Goal: Task Accomplishment & Management: Complete application form

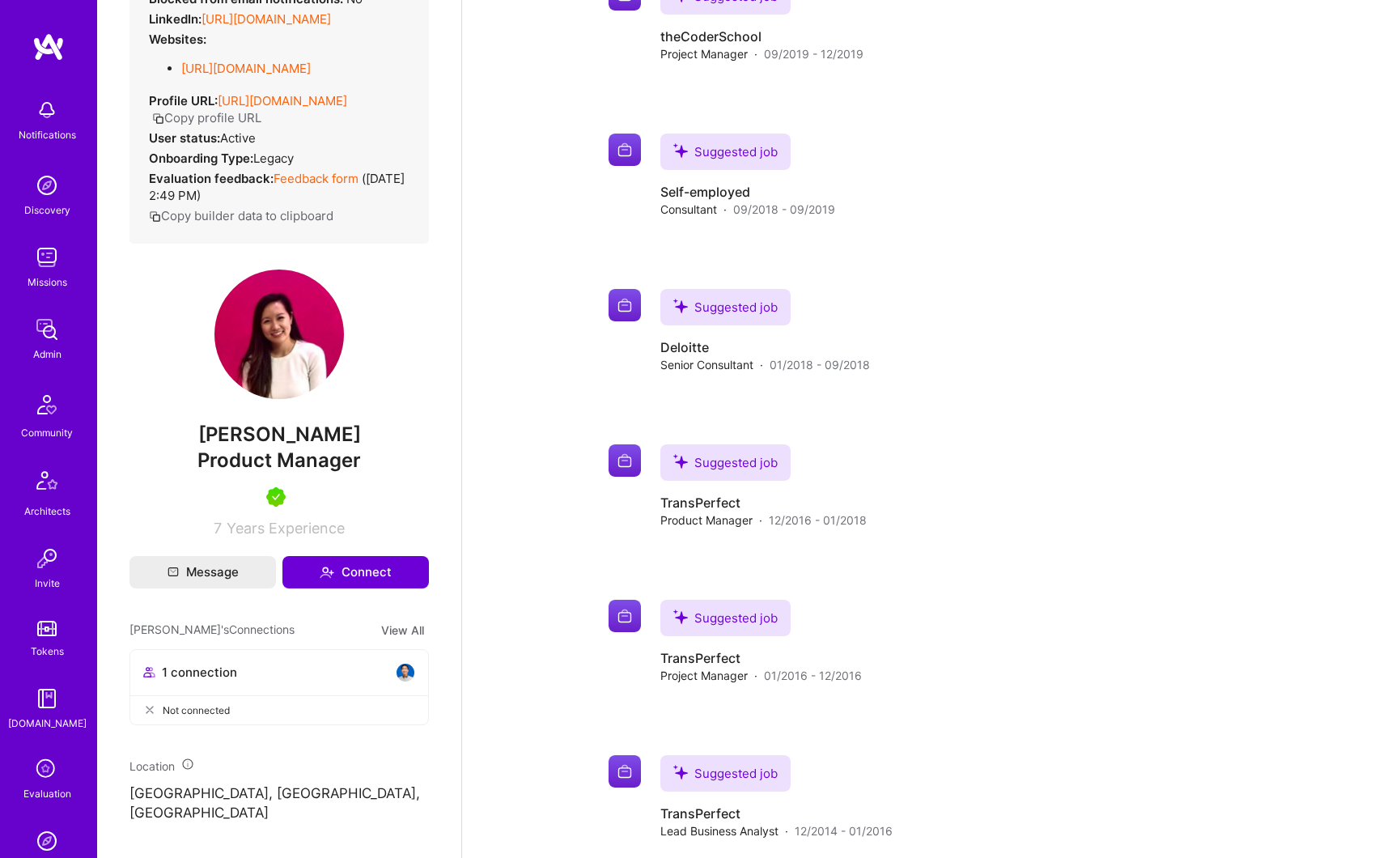
scroll to position [898, 0]
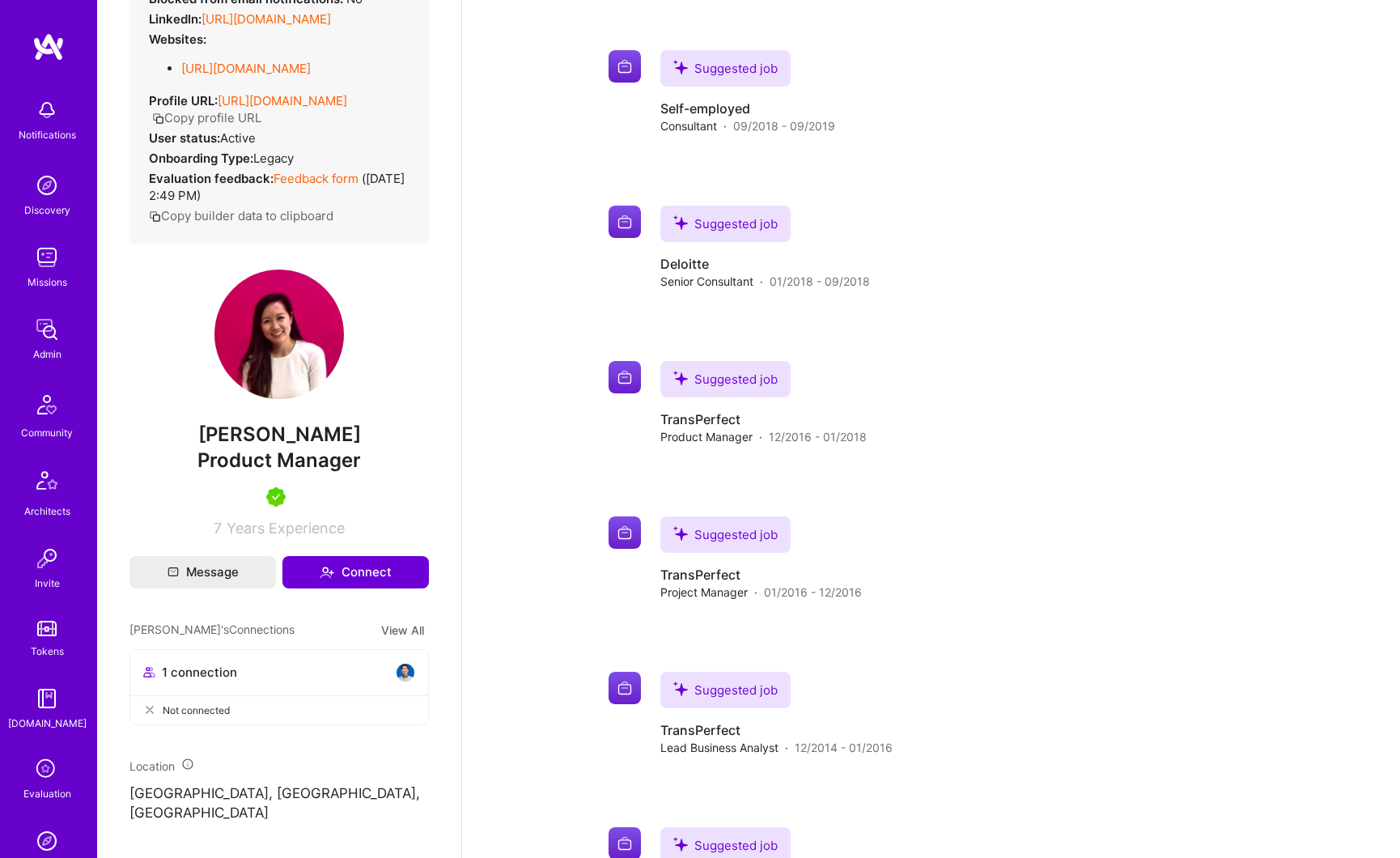
click at [39, 333] on img at bounding box center [47, 329] width 33 height 33
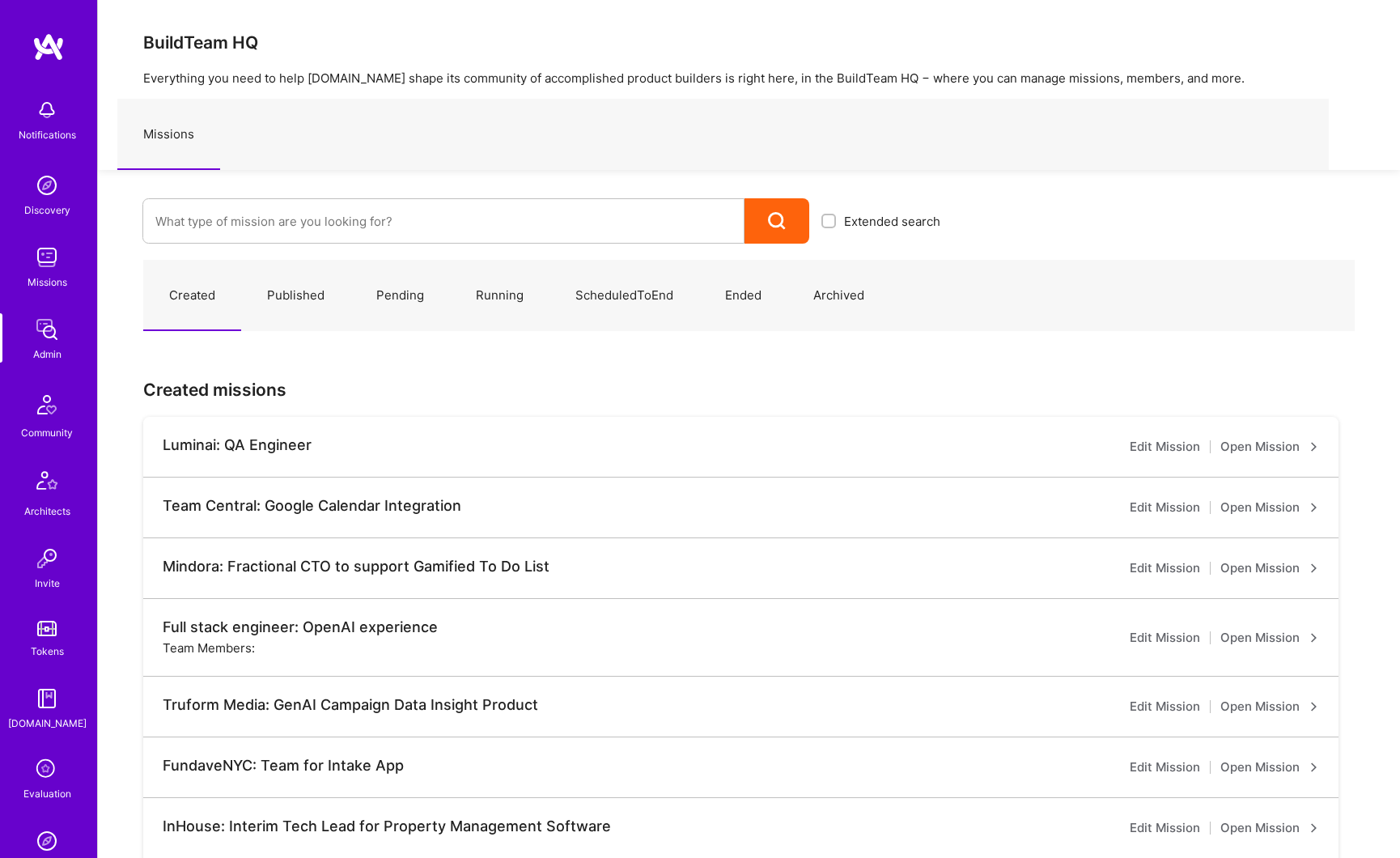
scroll to position [160, 0]
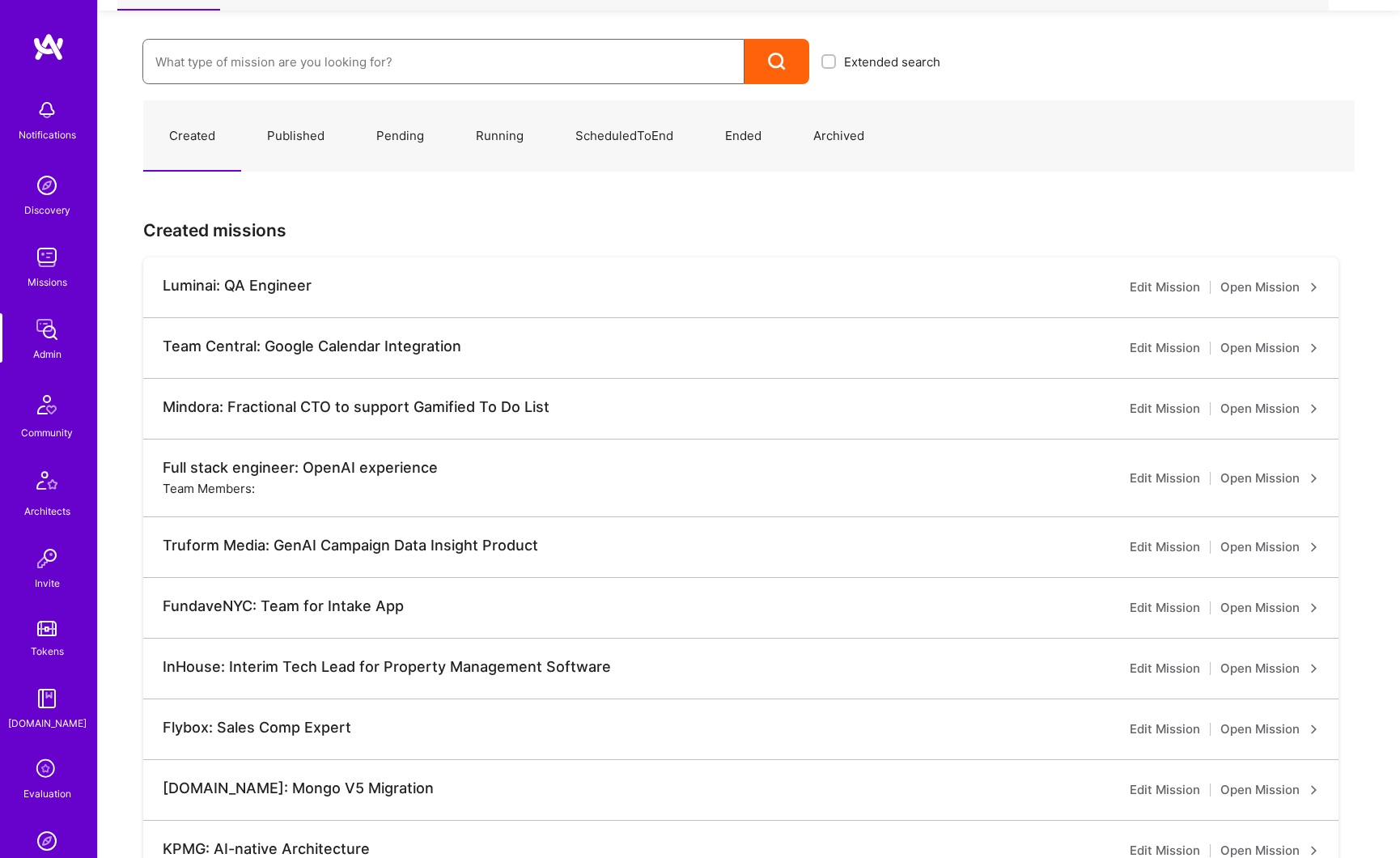
click at [328, 55] on input at bounding box center [443, 61] width 576 height 41
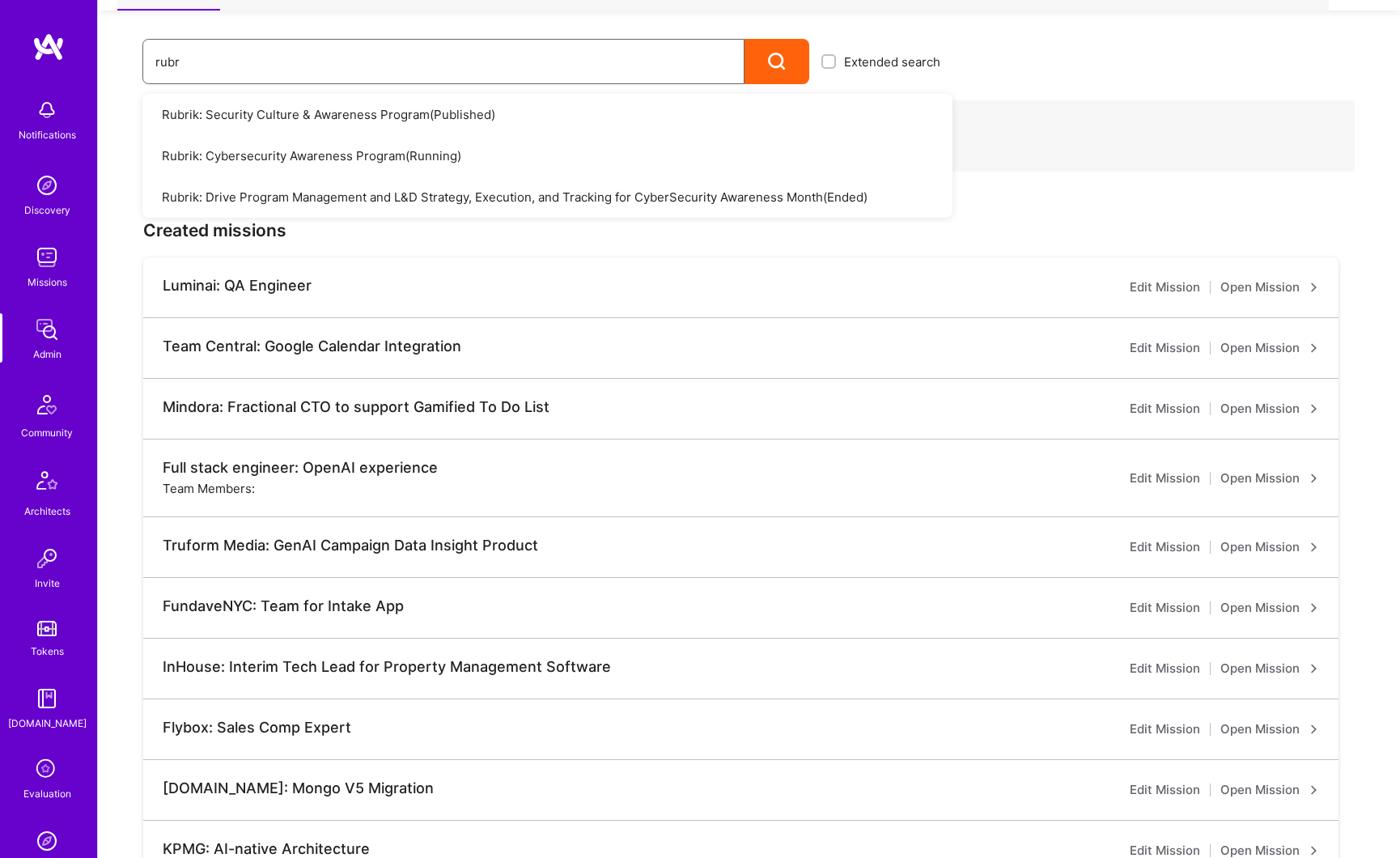
type input "rubr"
click at [343, 118] on link "Rubrik: Security Culture & Awareness Program ( Published )" at bounding box center [548, 114] width 810 height 41
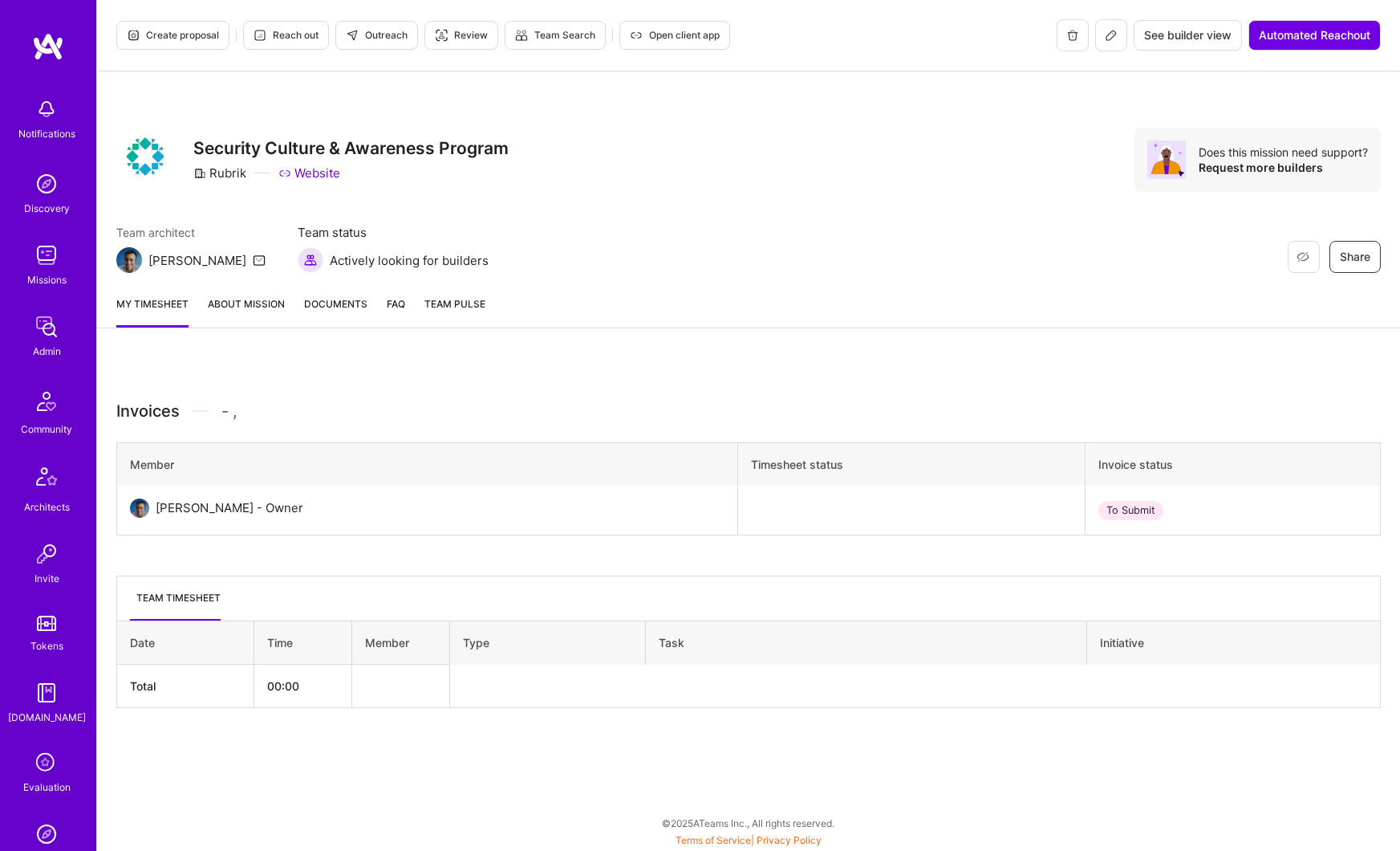
click at [236, 310] on link "About Mission" at bounding box center [246, 311] width 77 height 32
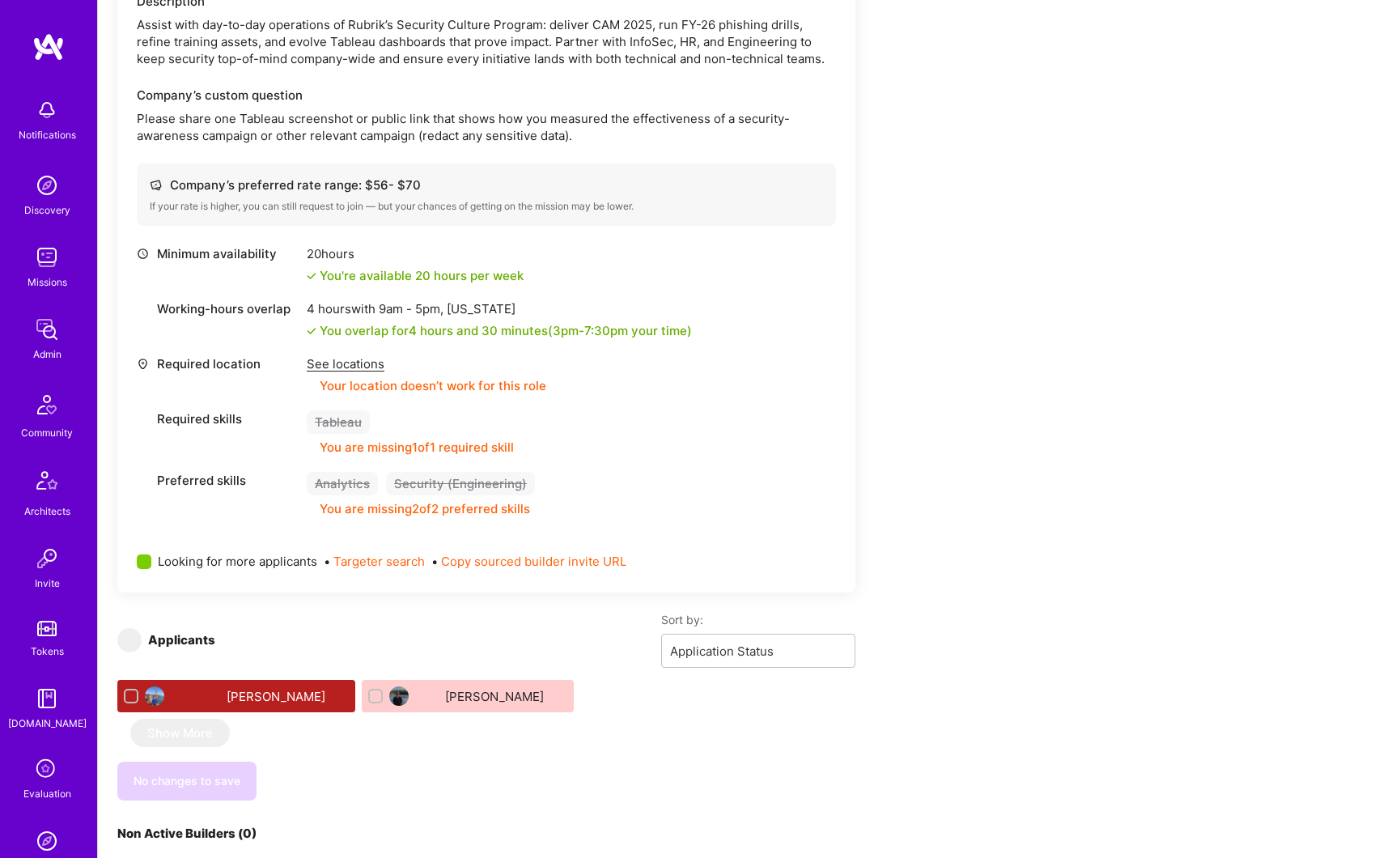
scroll to position [625, 0]
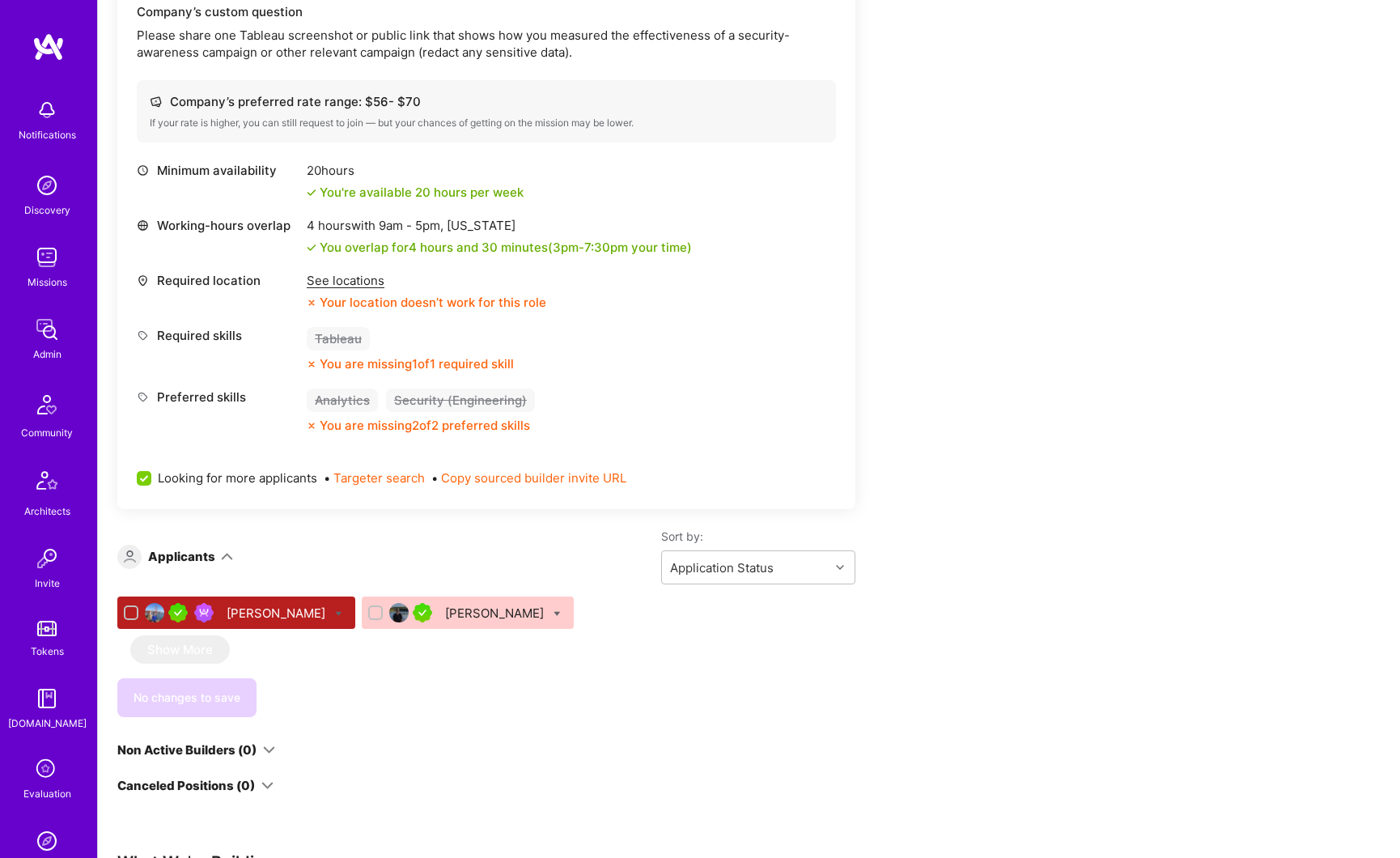
click at [445, 613] on div "[PERSON_NAME]" at bounding box center [496, 613] width 102 height 17
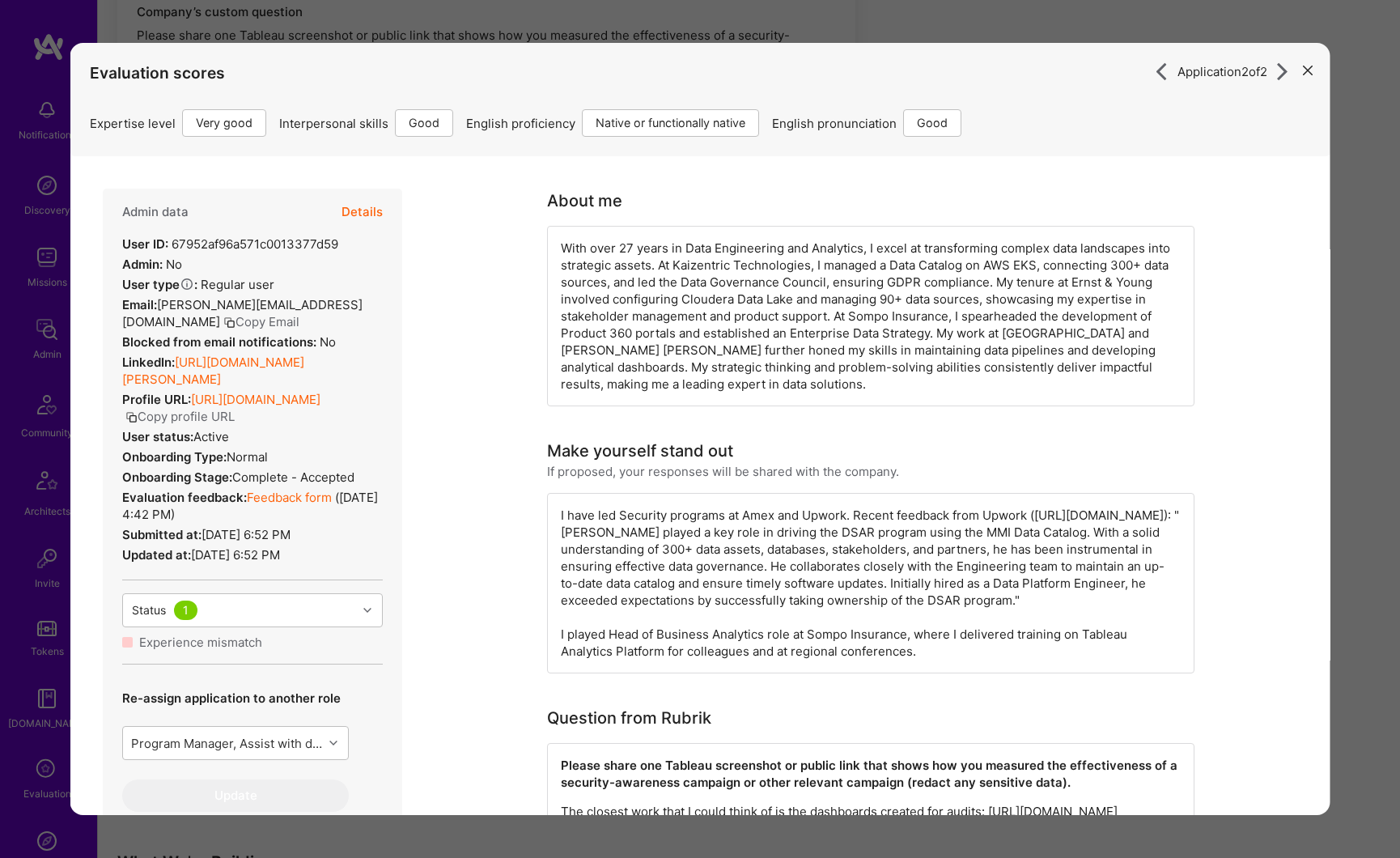
click at [364, 209] on button "Details" at bounding box center [362, 212] width 41 height 47
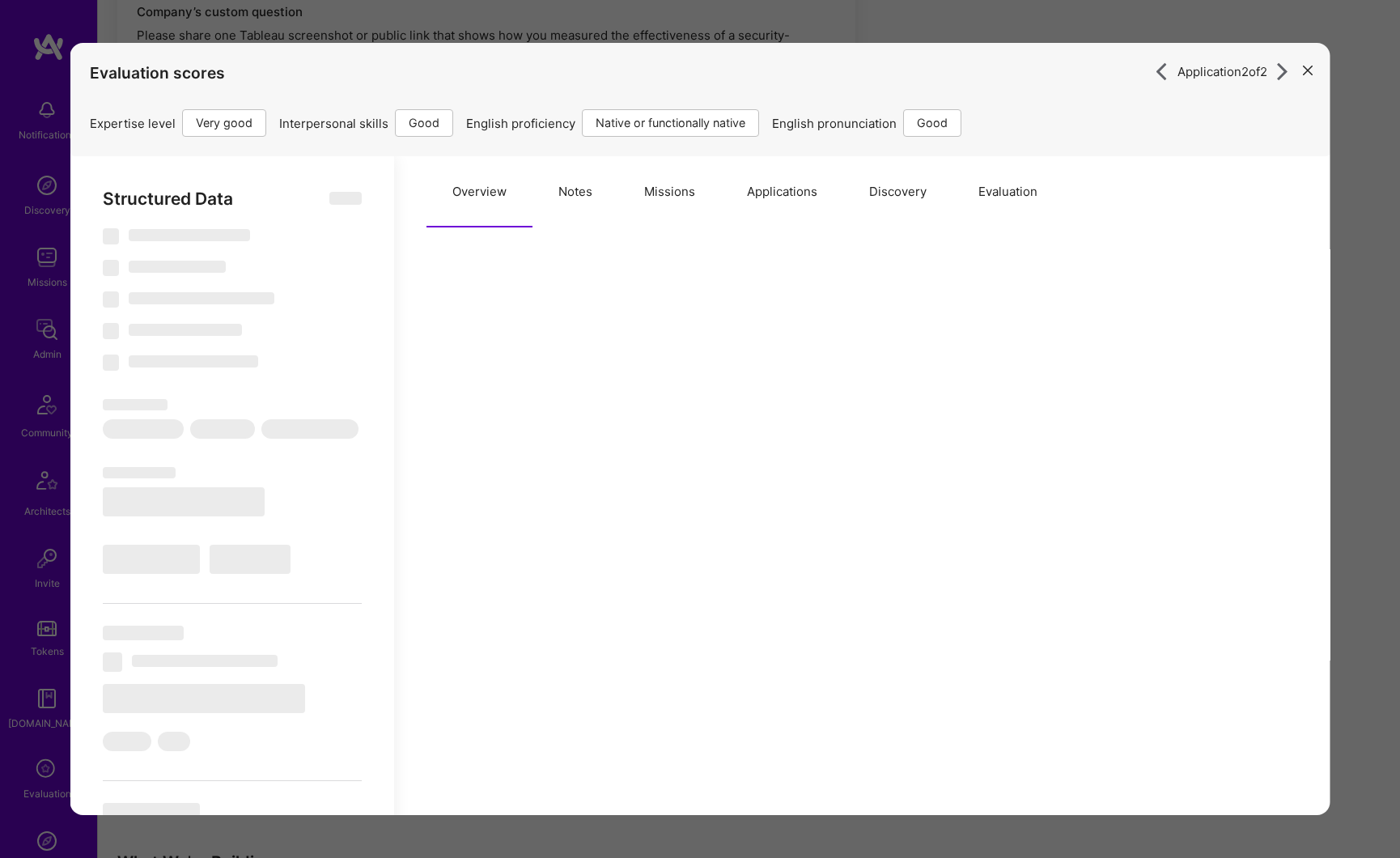
select select "Right Now"
select select "5"
select select "4"
select select "7"
select select "6"
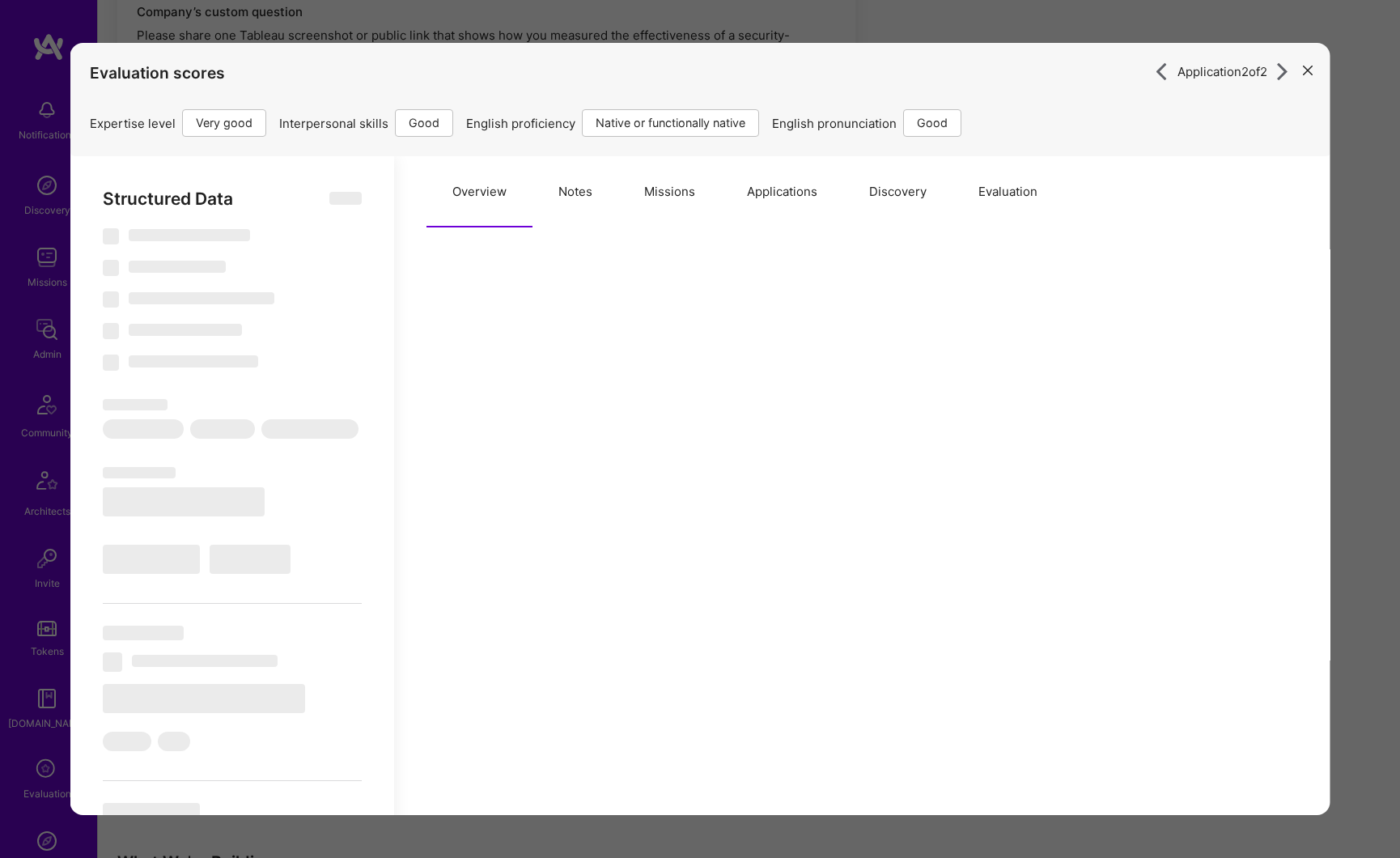
select select "GB"
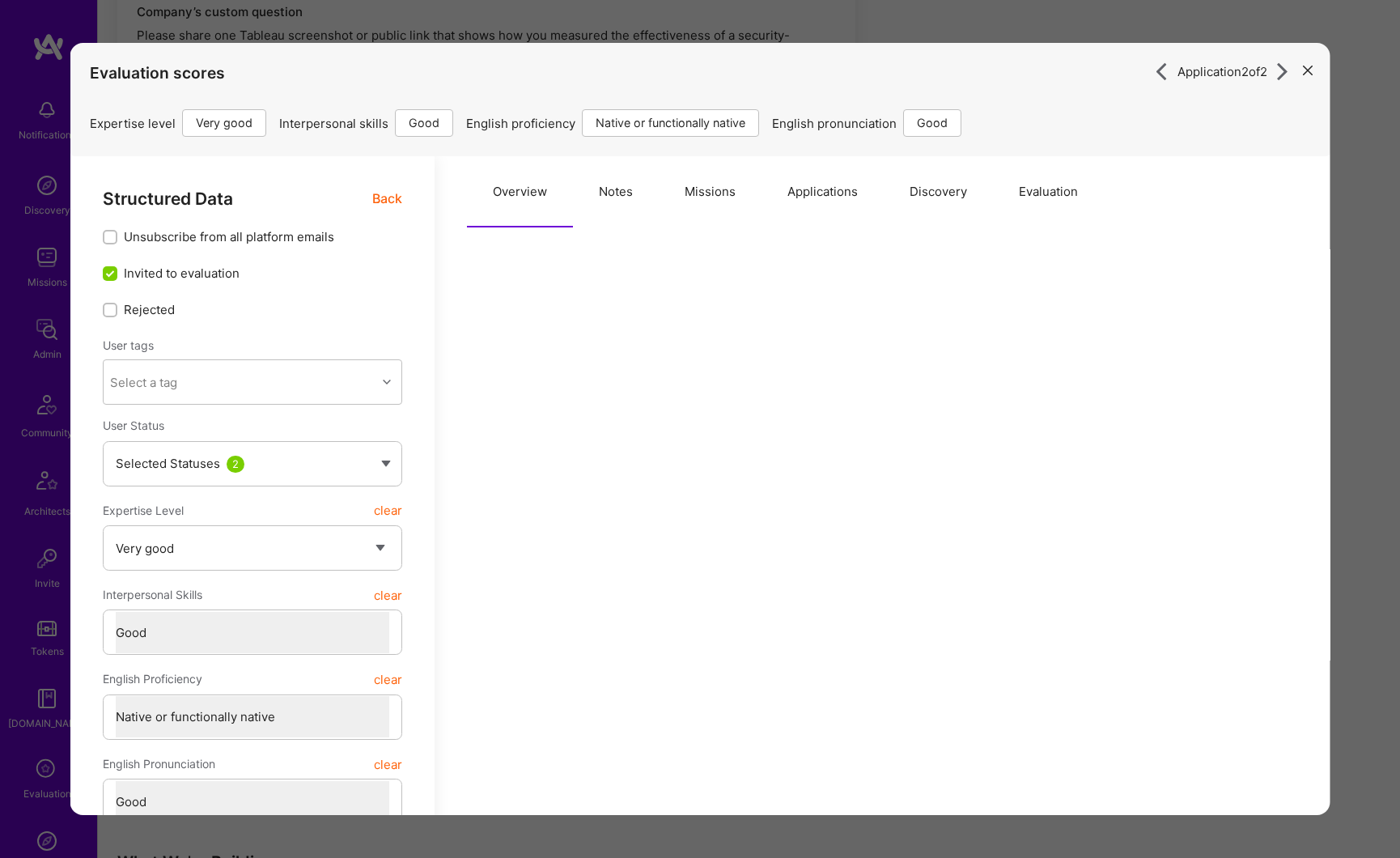
click at [613, 195] on button "Notes" at bounding box center [616, 191] width 86 height 71
type textarea "x"
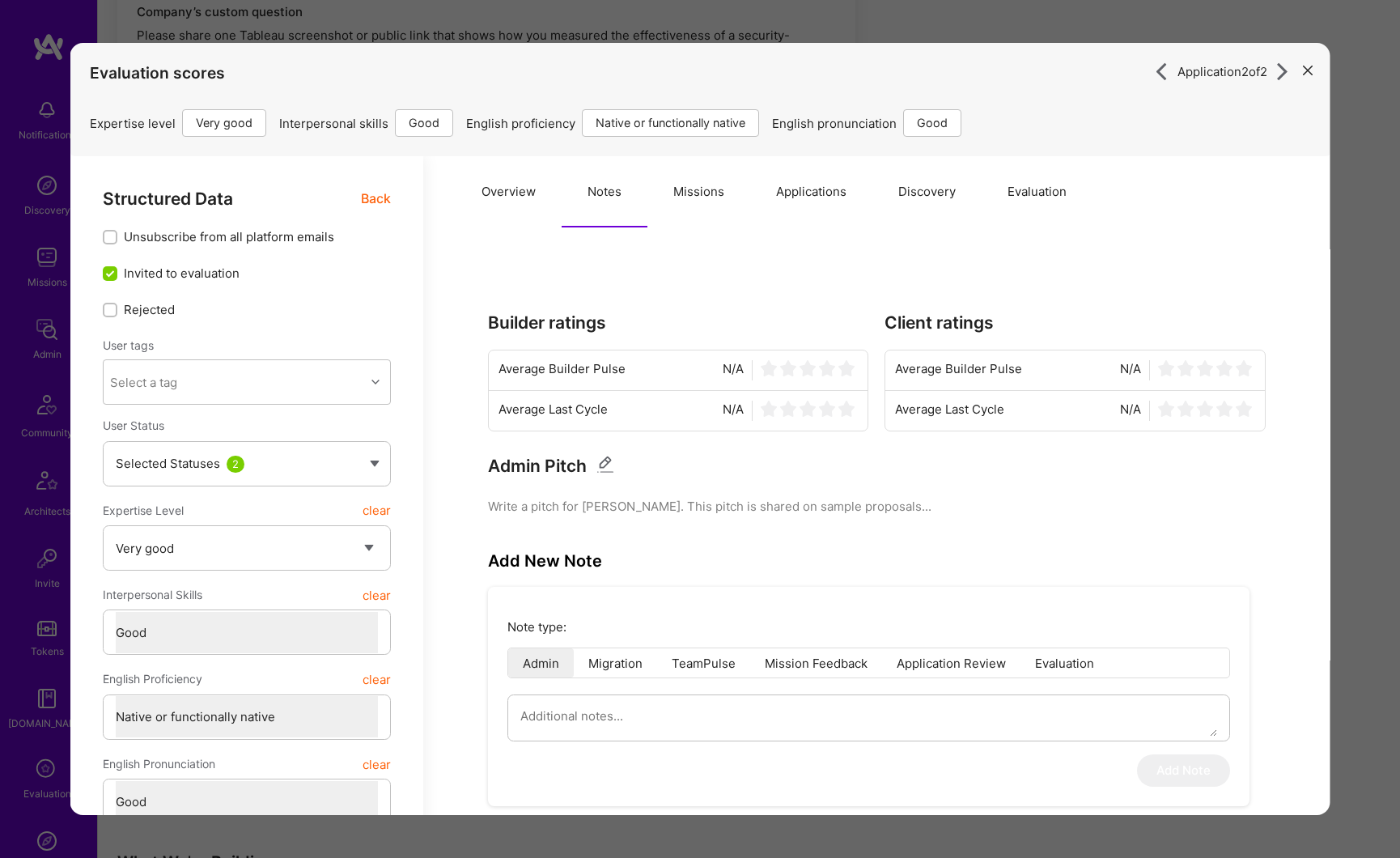
click at [821, 191] on button "Applications" at bounding box center [810, 191] width 123 height 71
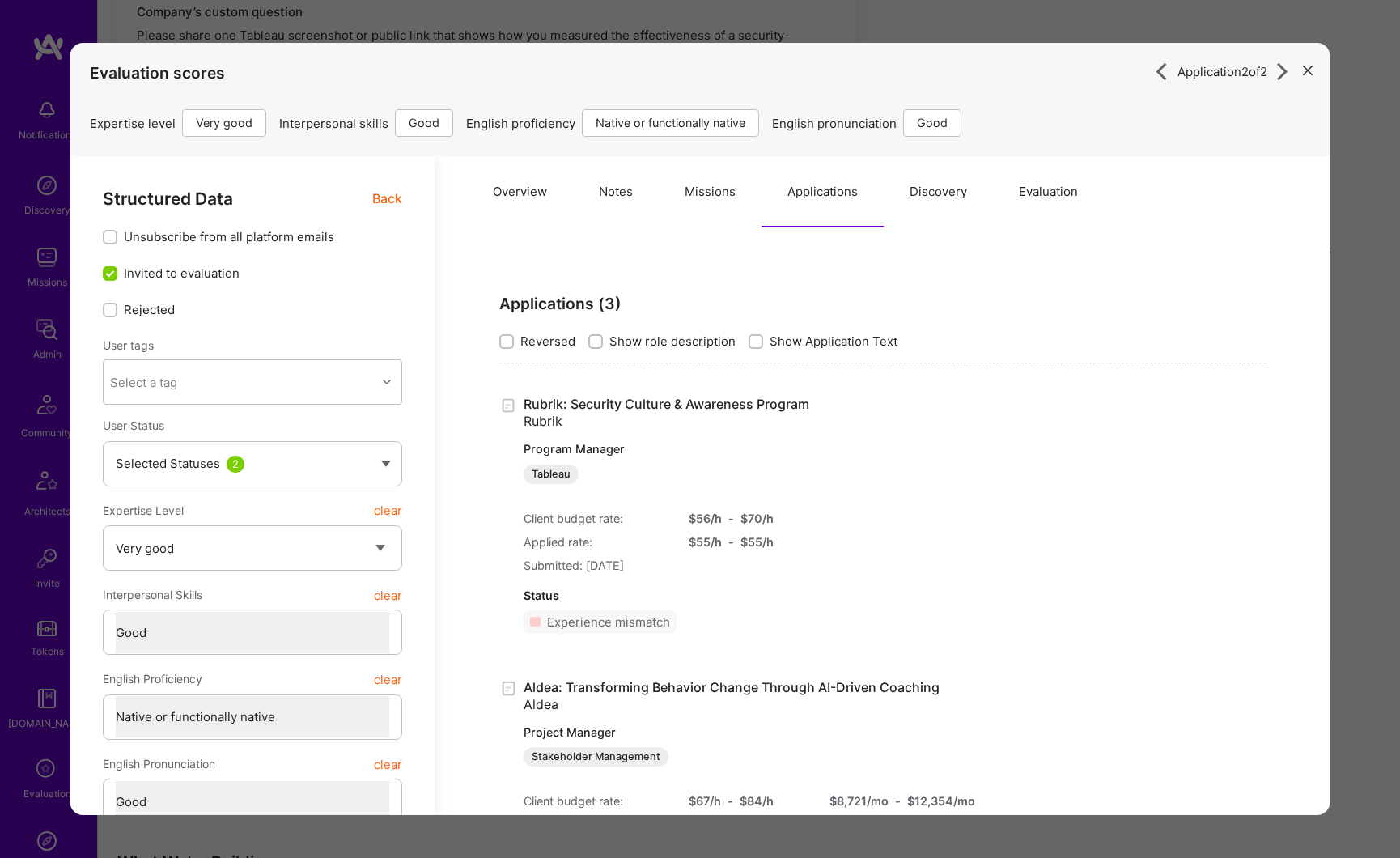
click at [1303, 70] on icon "modal" at bounding box center [1308, 71] width 10 height 10
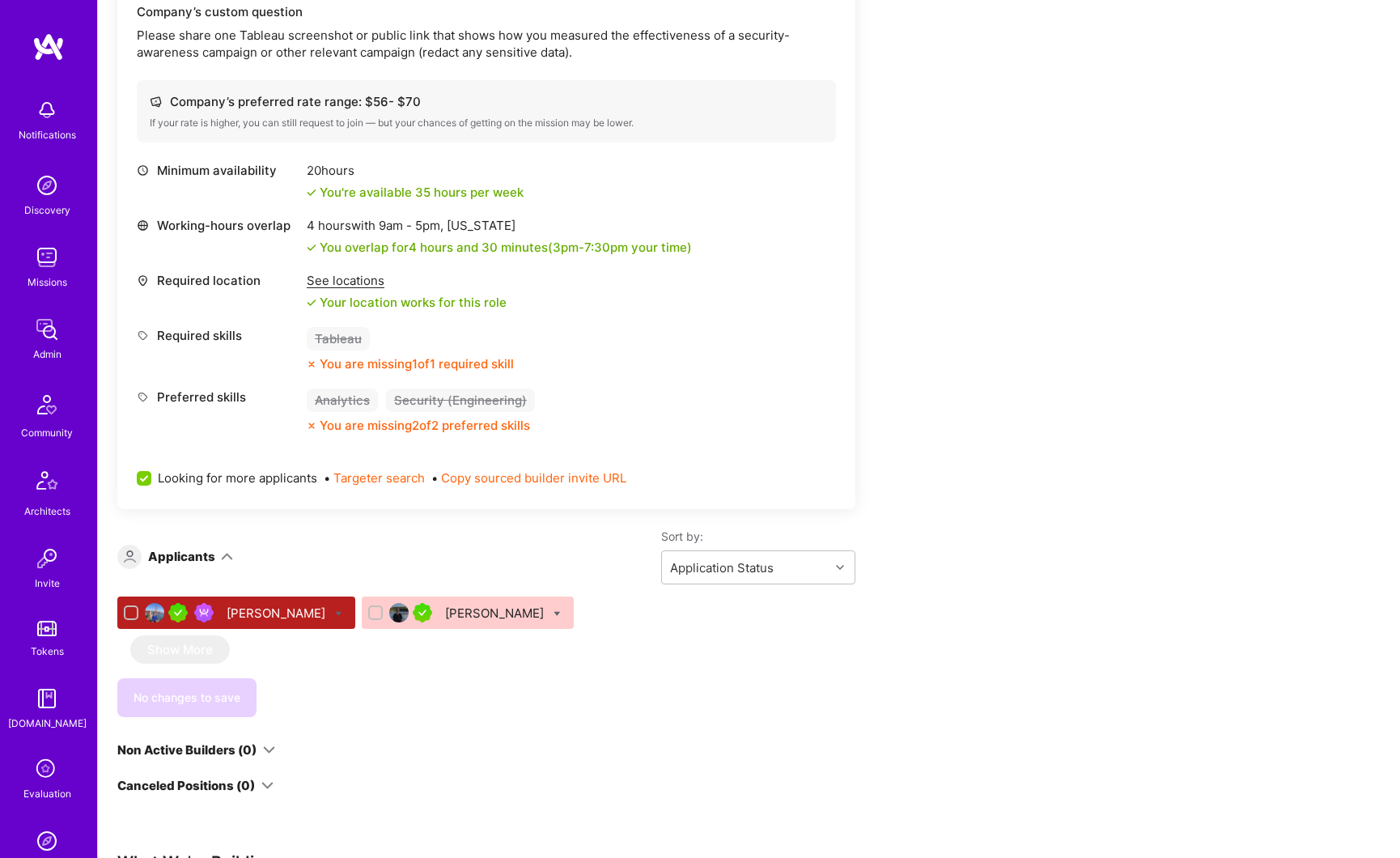
click at [485, 615] on div "[PERSON_NAME]" at bounding box center [496, 613] width 102 height 17
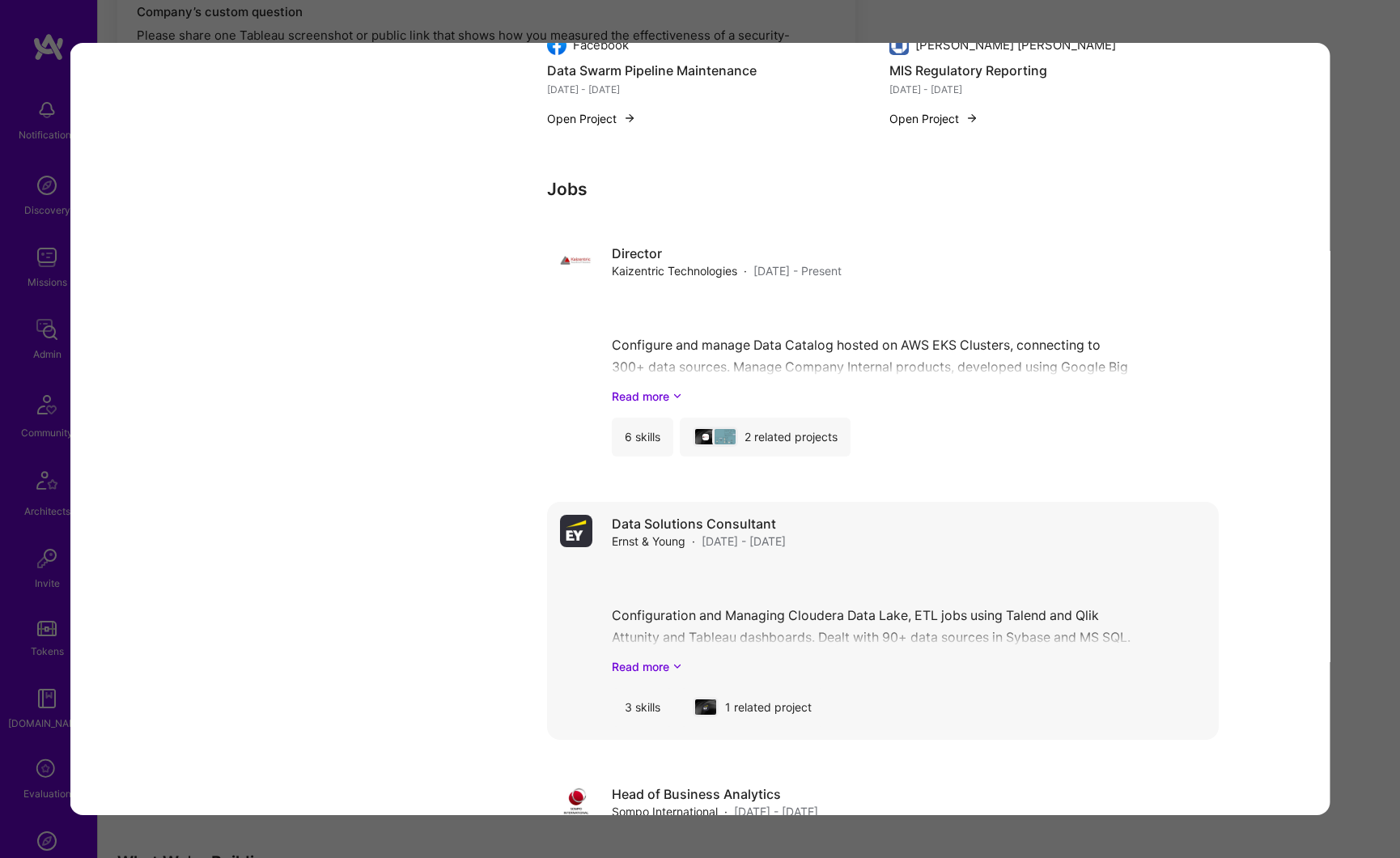
scroll to position [3325, 0]
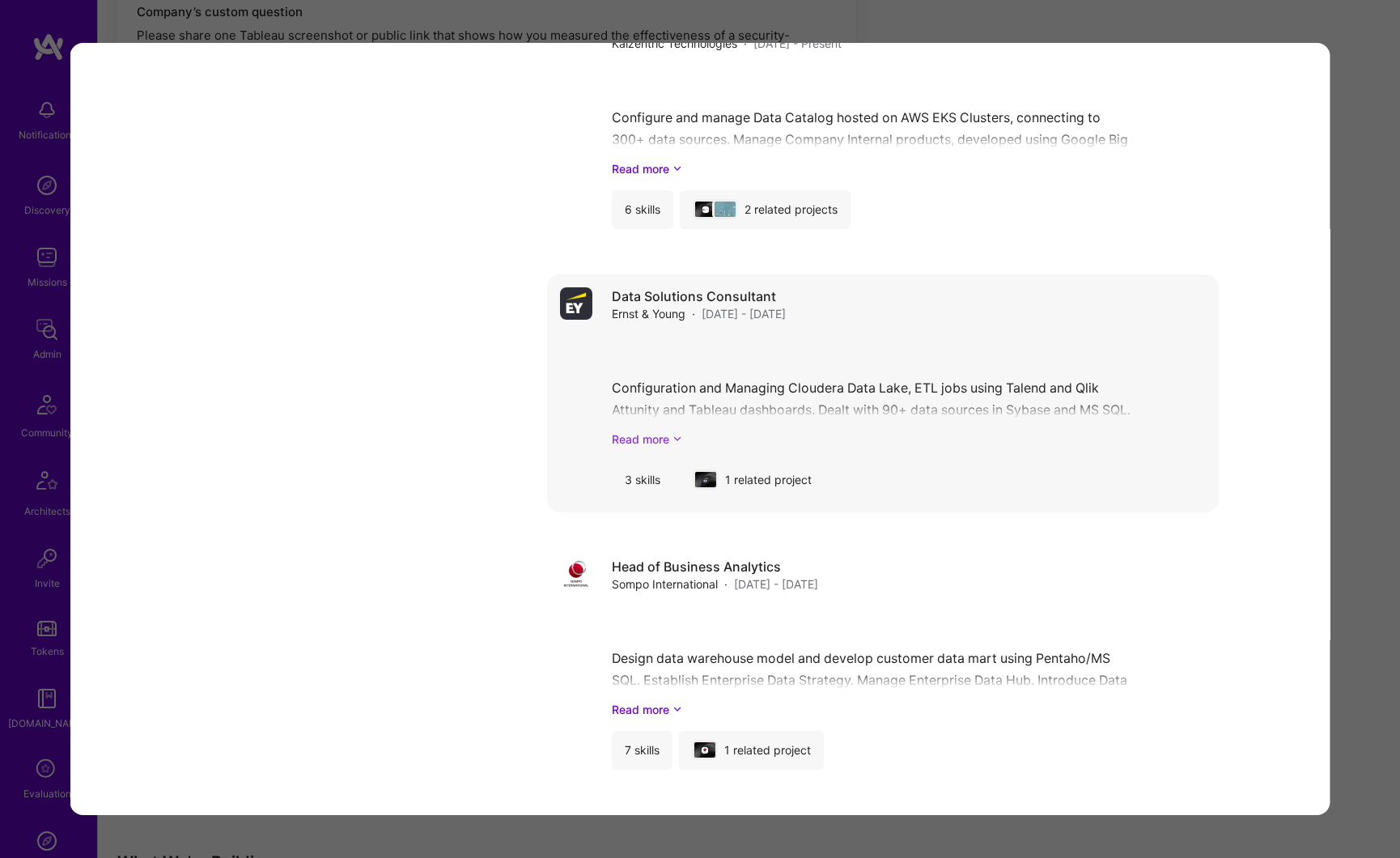
click at [648, 439] on link "Read more" at bounding box center [908, 439] width 594 height 17
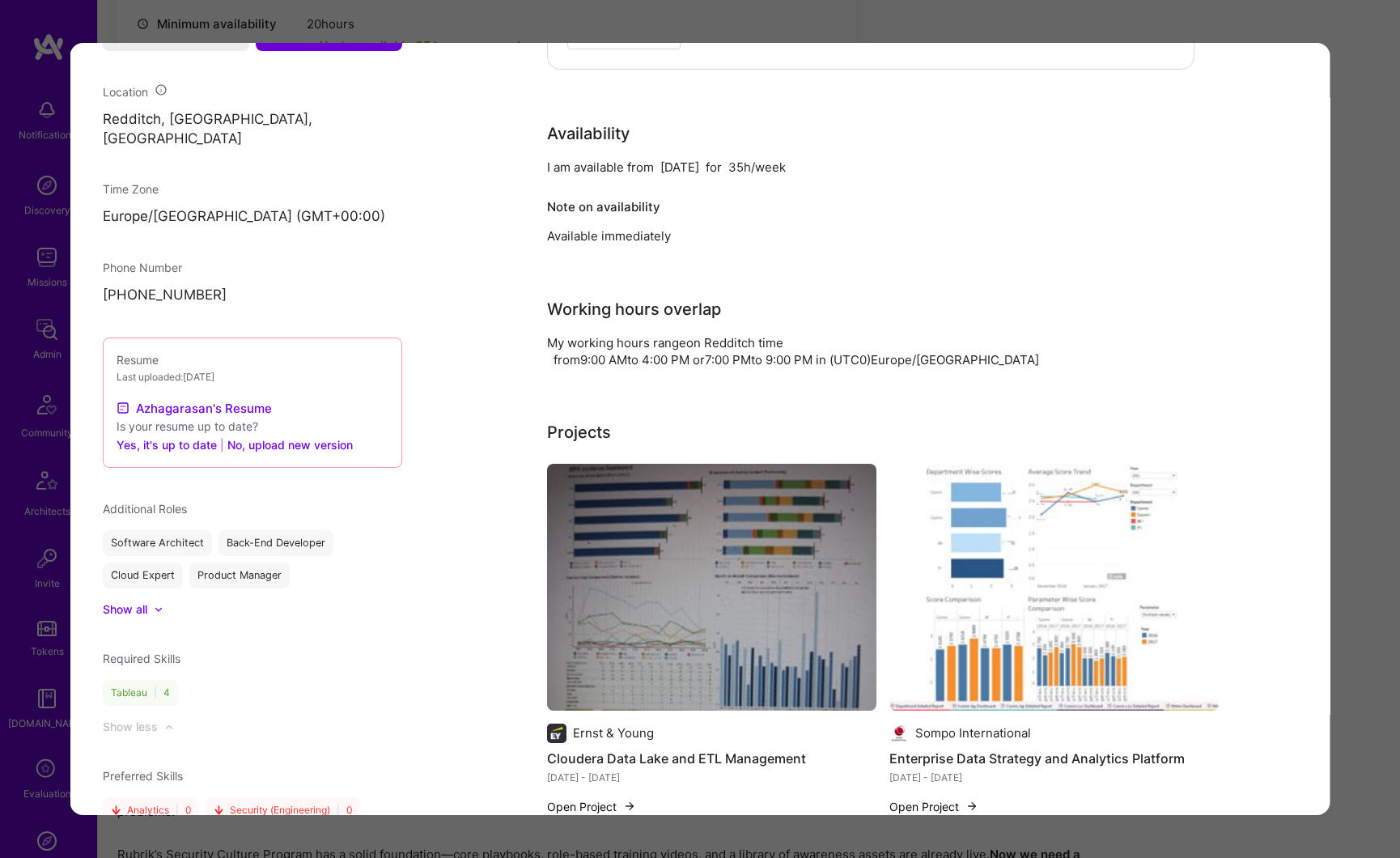
scroll to position [1096, 0]
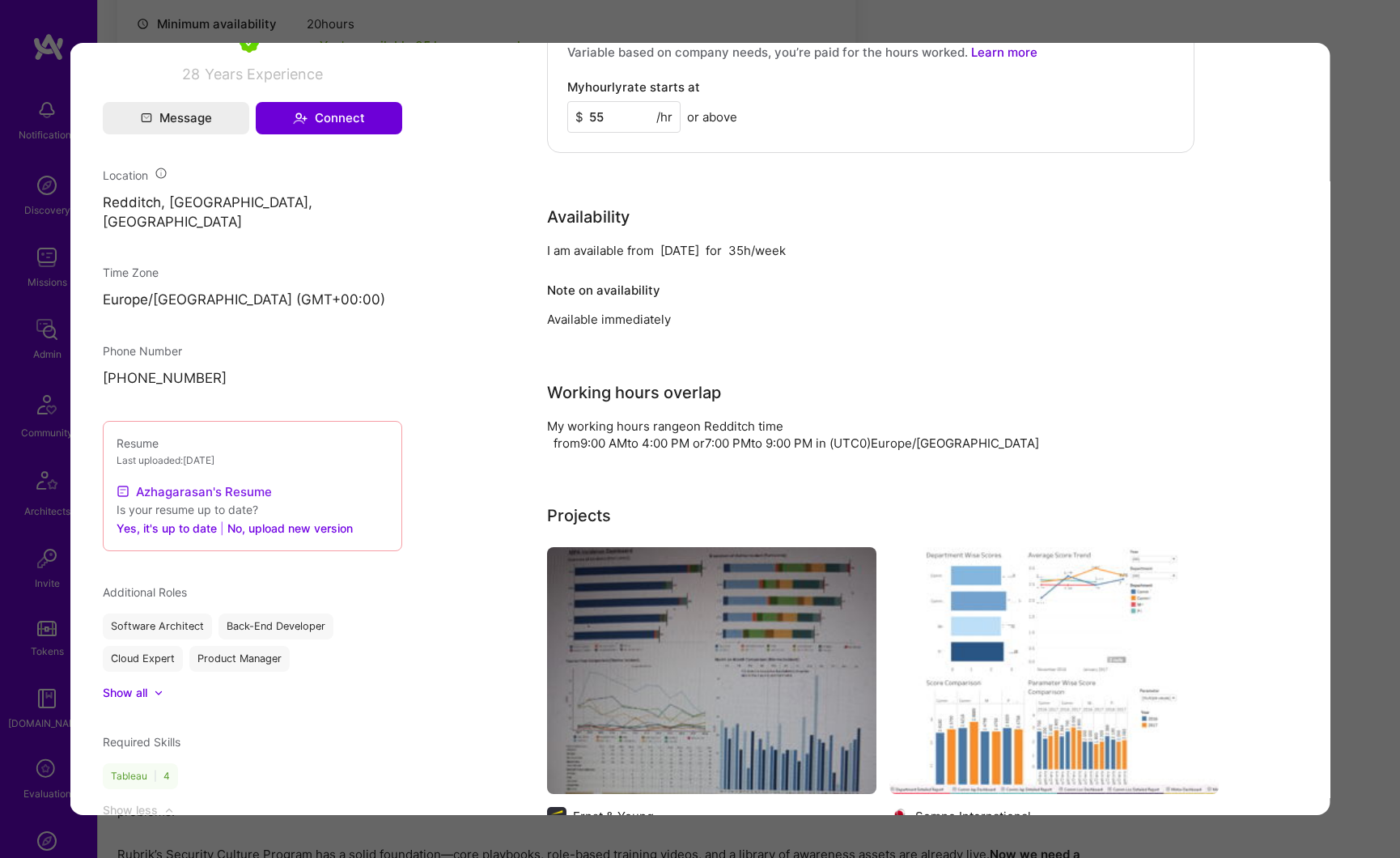
click at [242, 491] on link "Azhagarasan's Resume" at bounding box center [194, 490] width 155 height 19
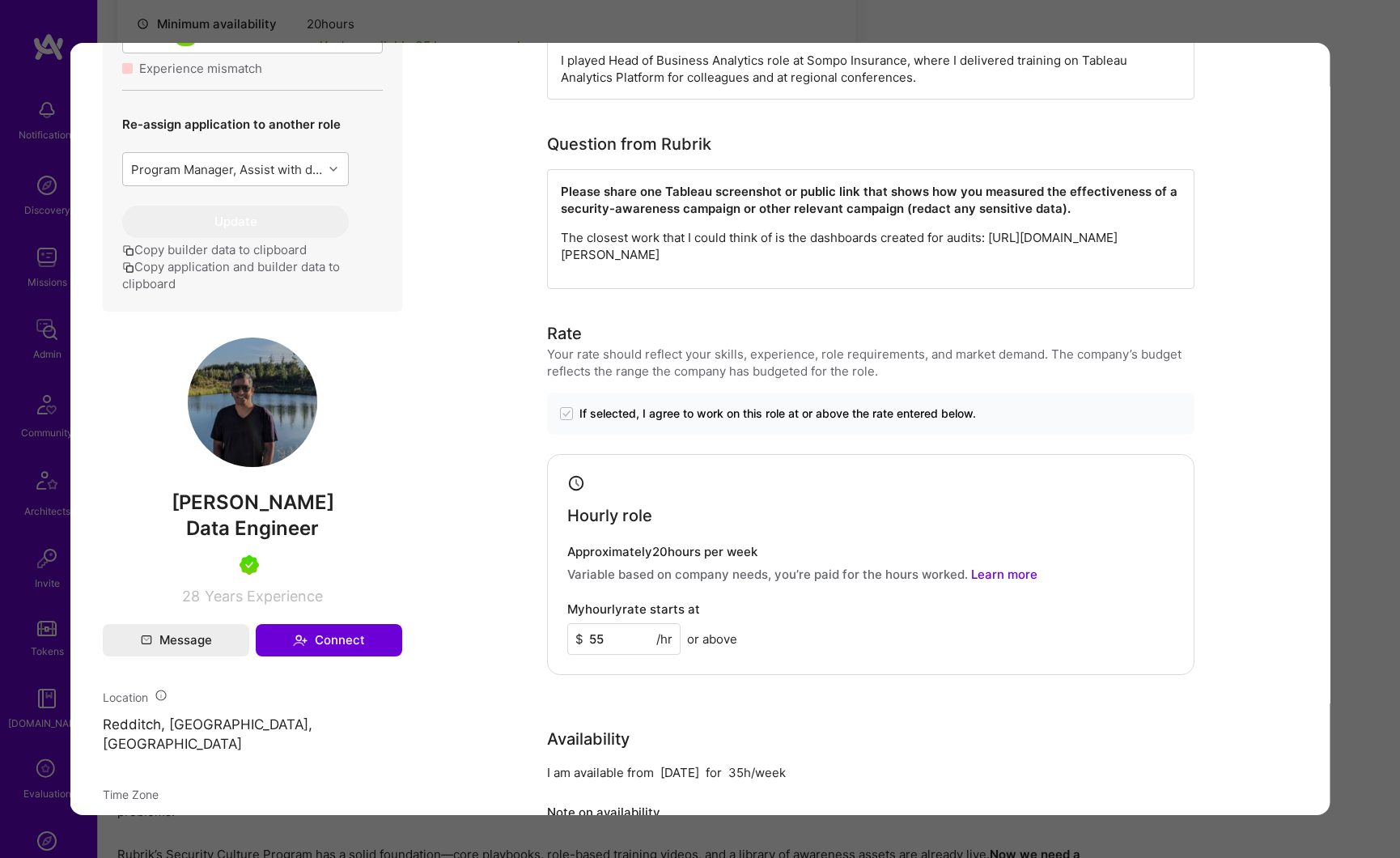
scroll to position [65, 0]
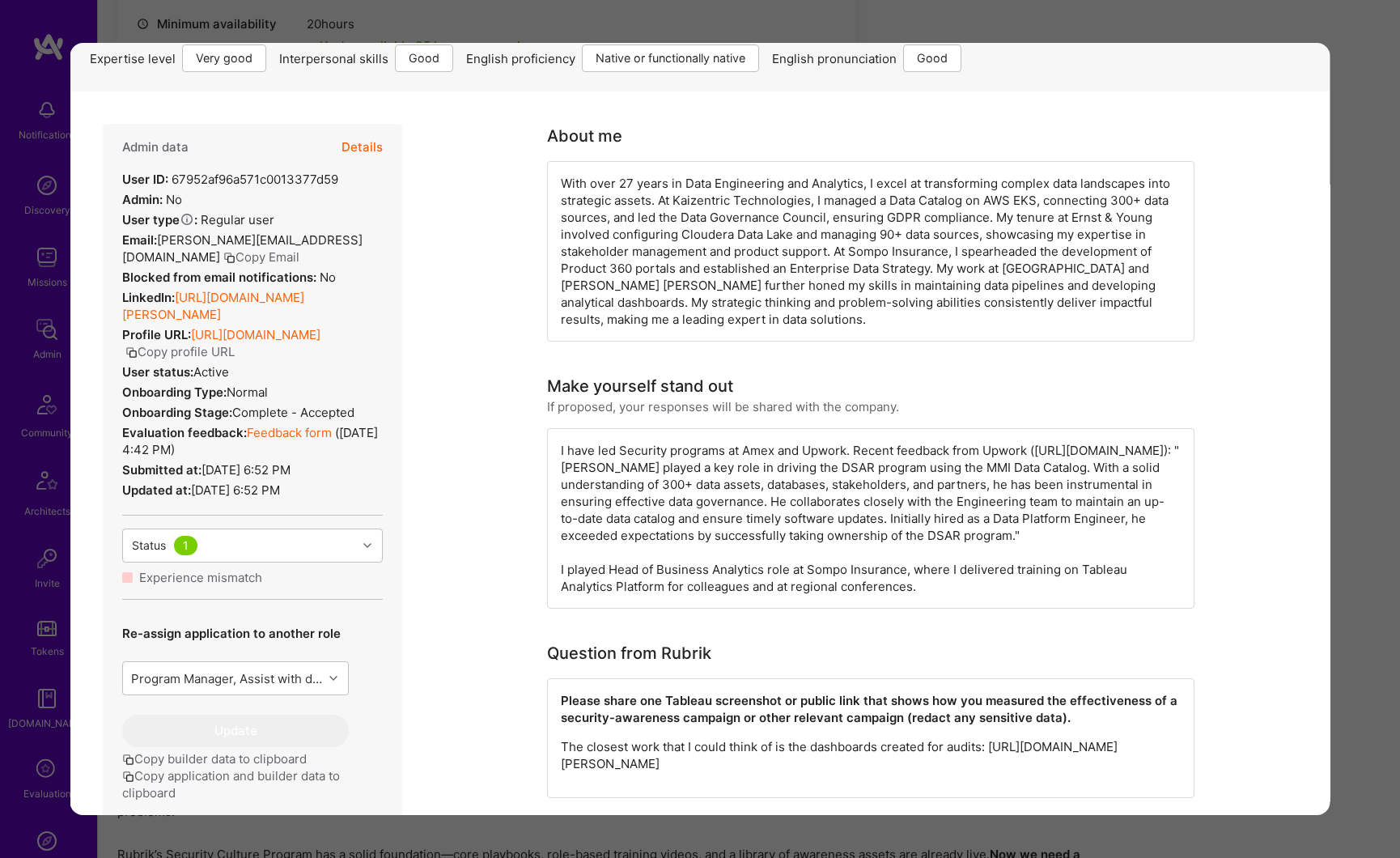
click at [215, 318] on link "[URL][DOMAIN_NAME][PERSON_NAME]" at bounding box center [213, 306] width 182 height 33
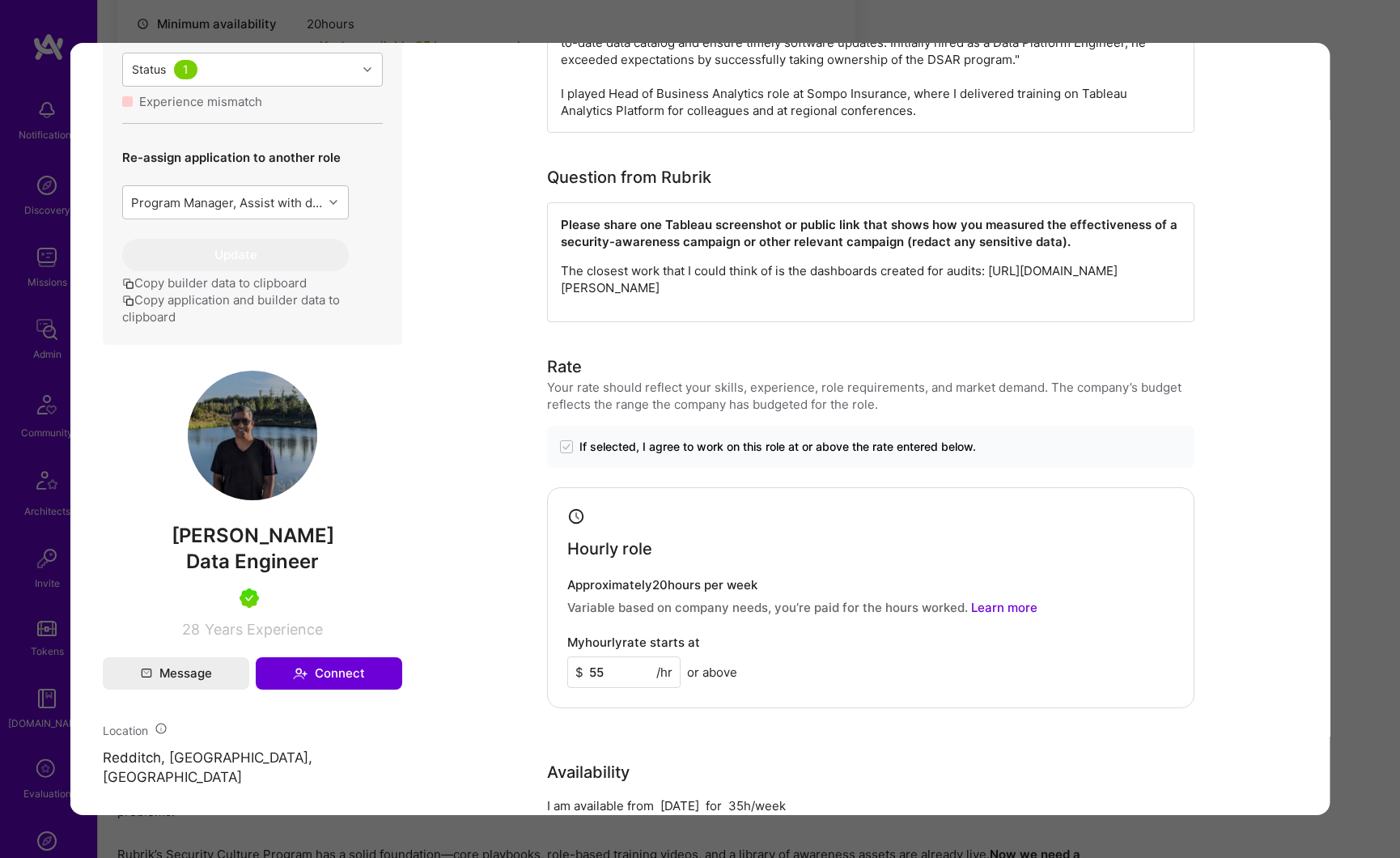
scroll to position [624, 0]
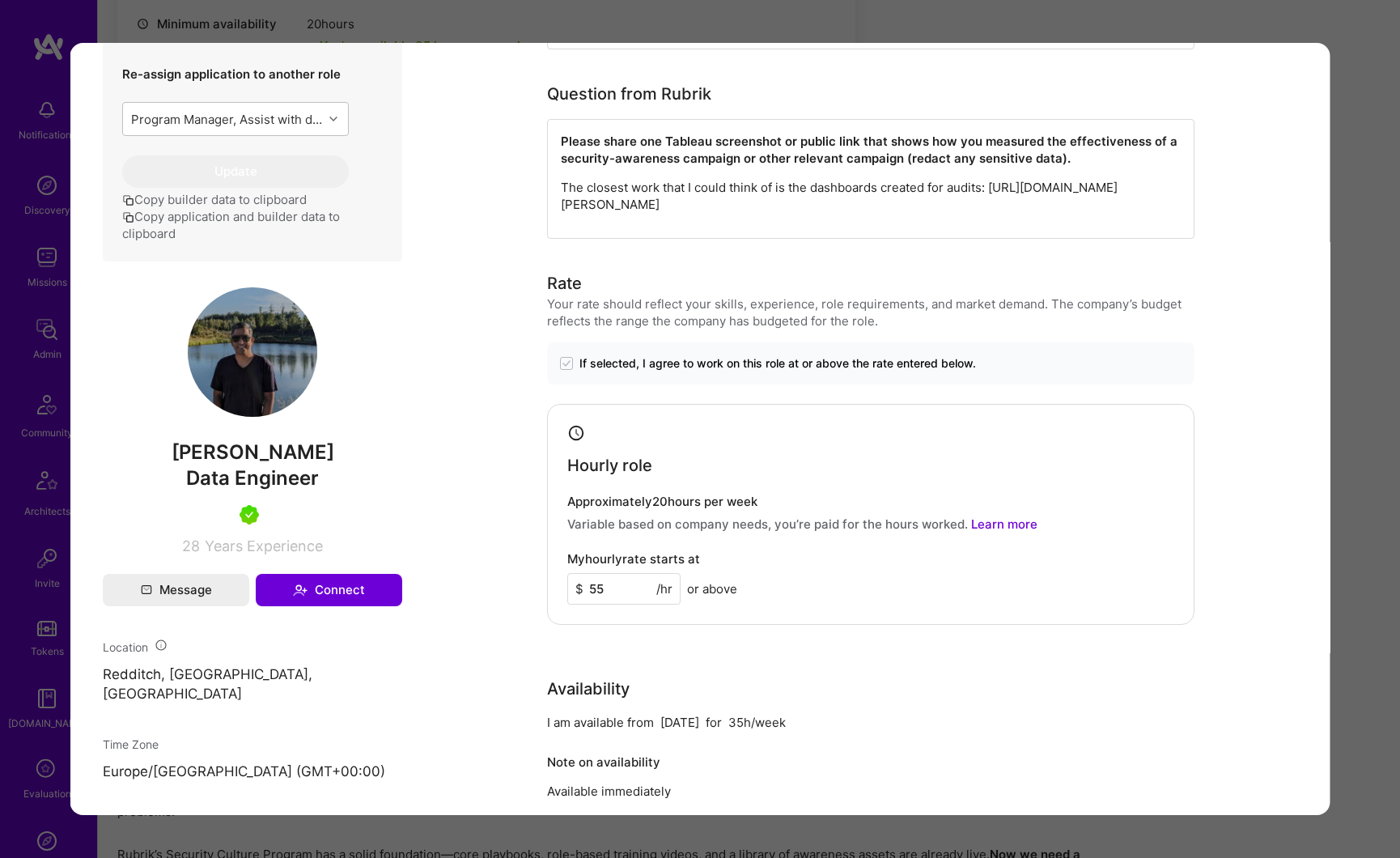
click at [240, 369] on img "modal" at bounding box center [253, 352] width 129 height 129
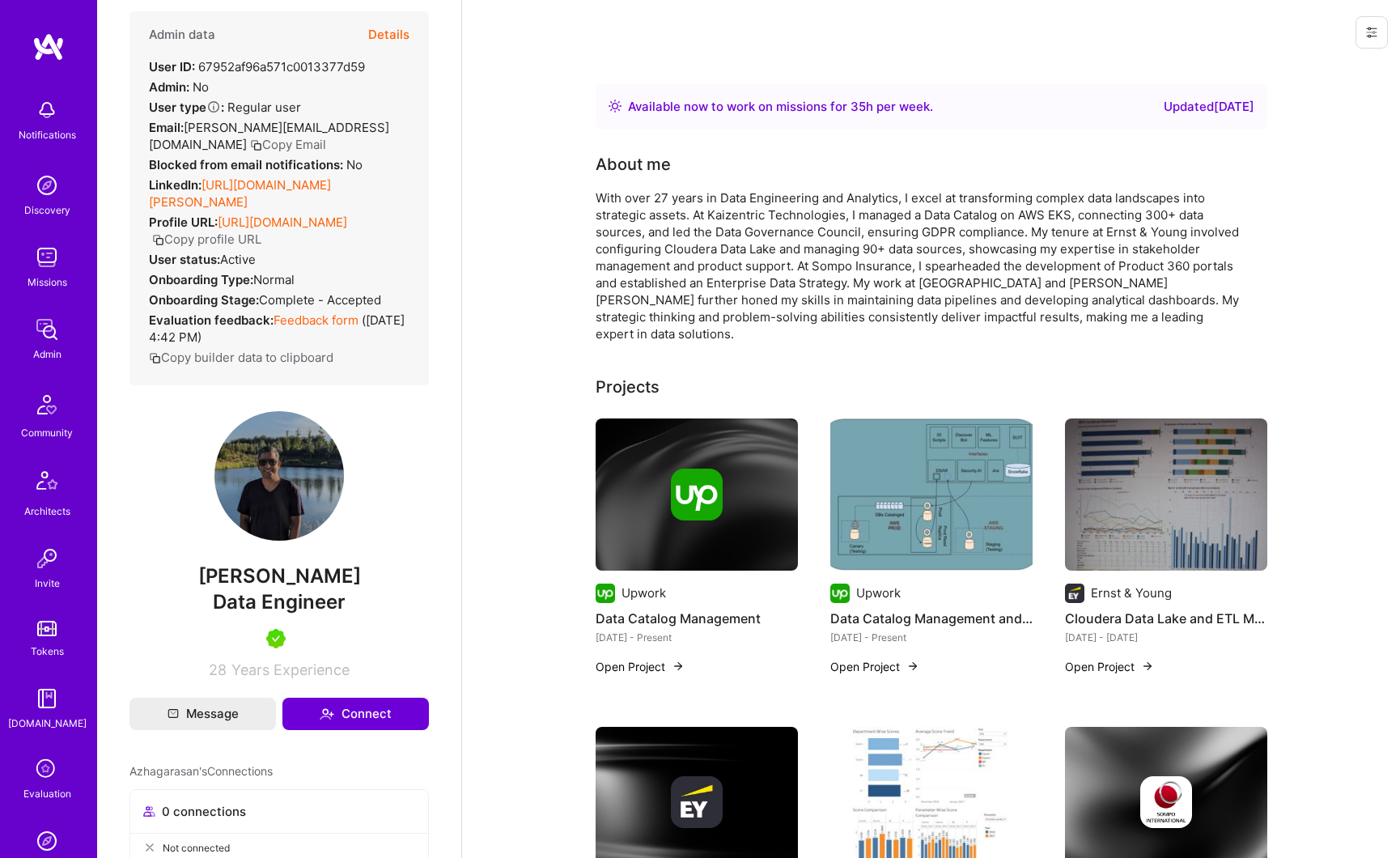
scroll to position [32, 0]
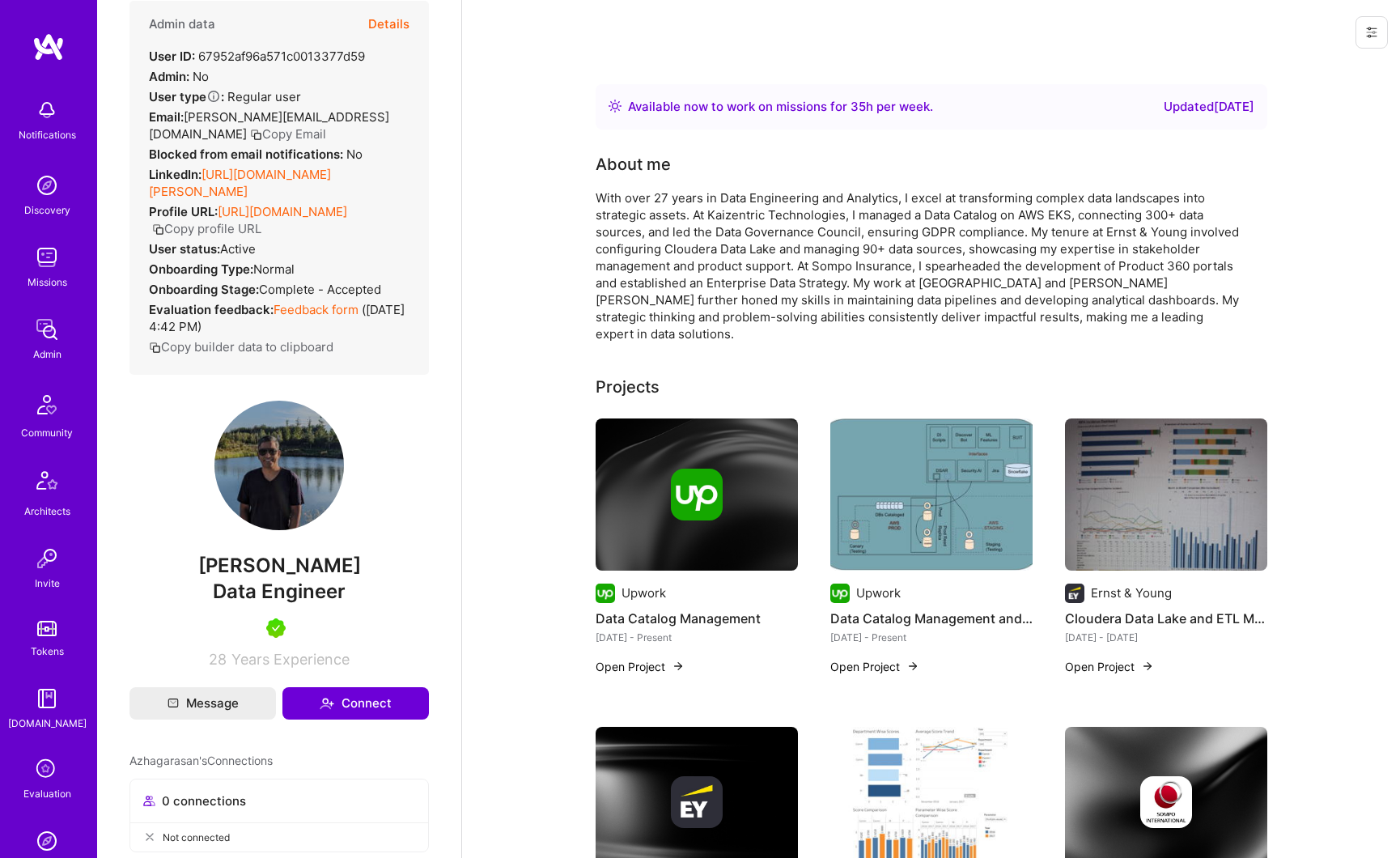
click at [268, 469] on img at bounding box center [279, 465] width 129 height 129
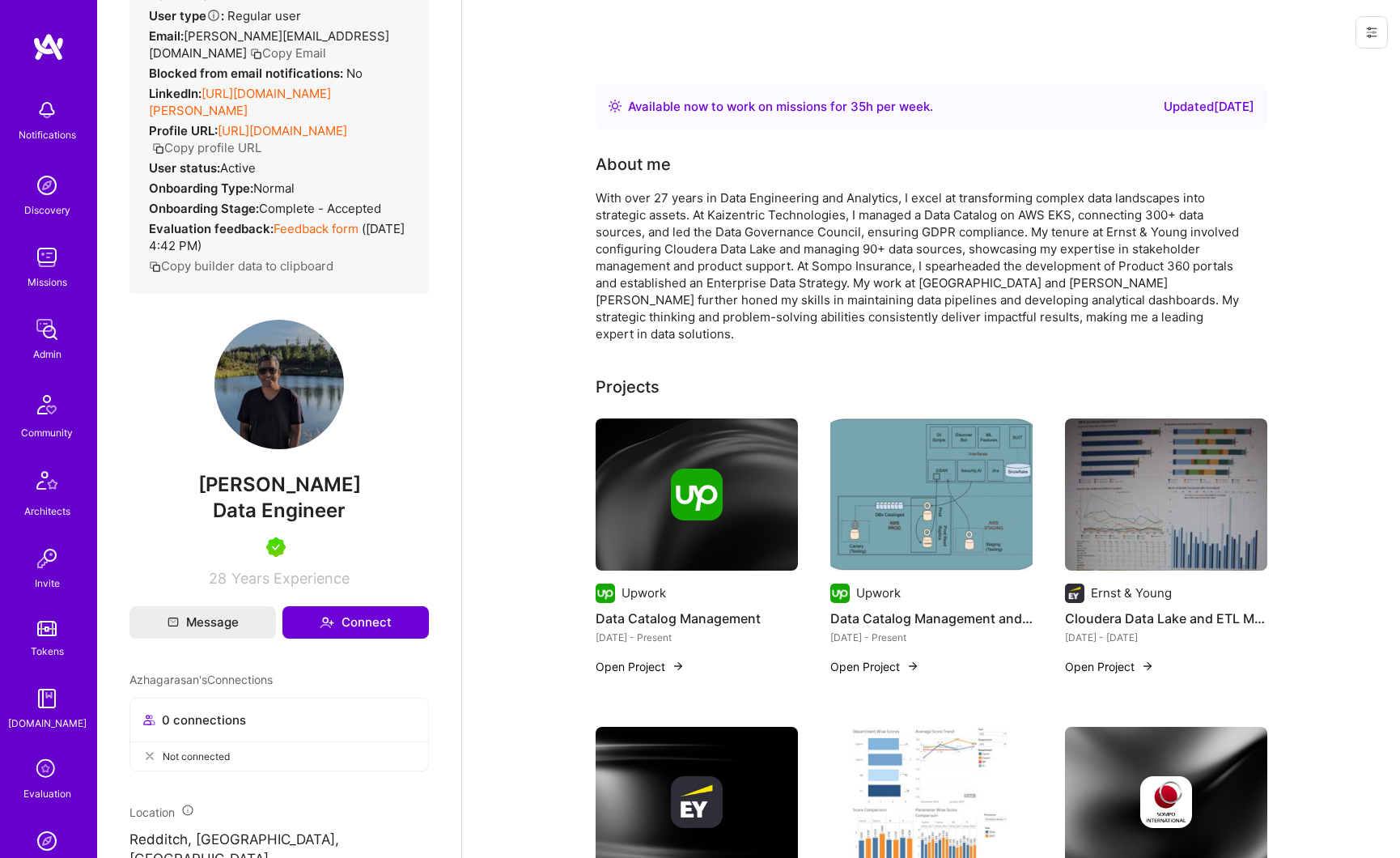
click at [267, 415] on img at bounding box center [279, 385] width 129 height 129
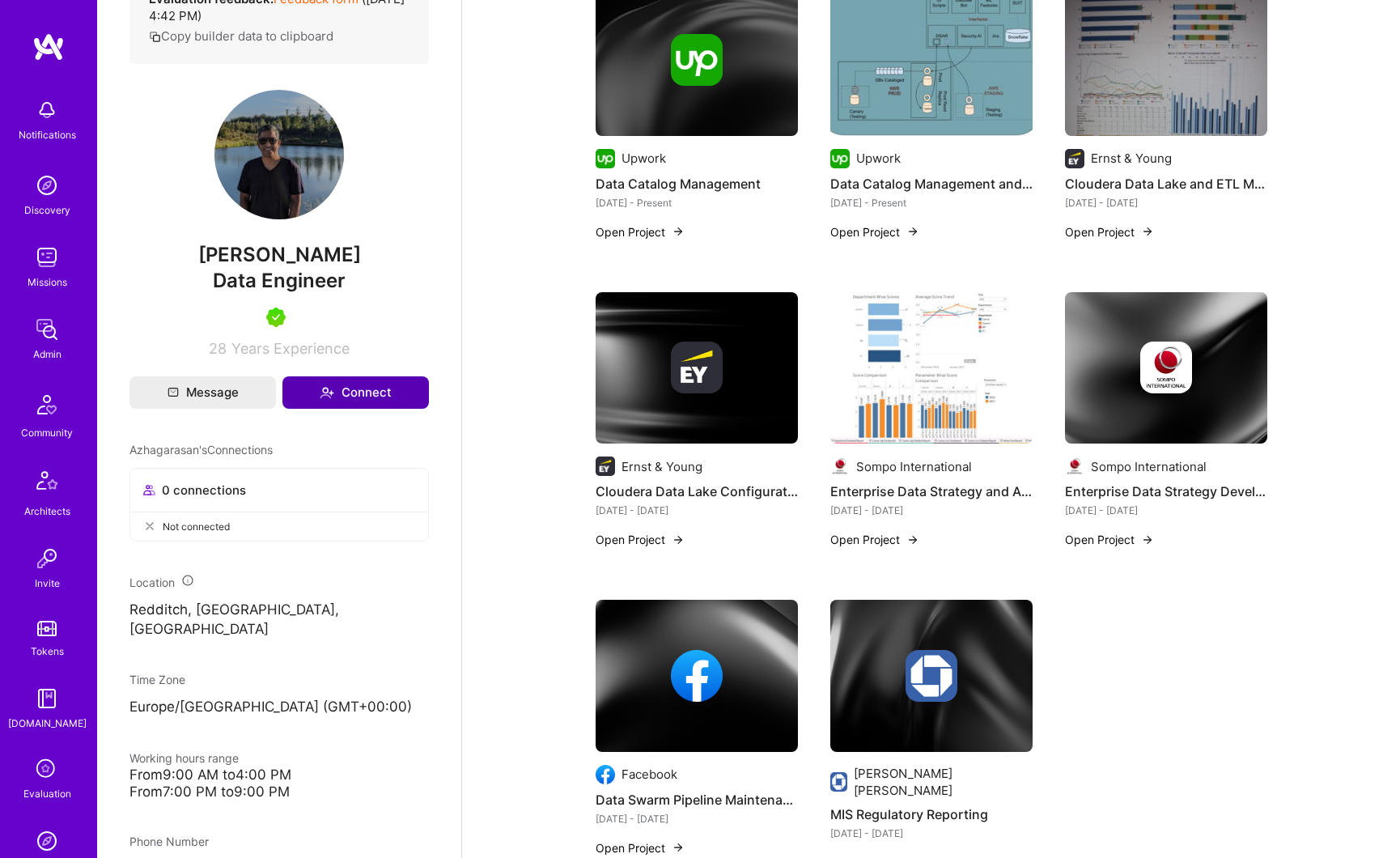
scroll to position [377, 0]
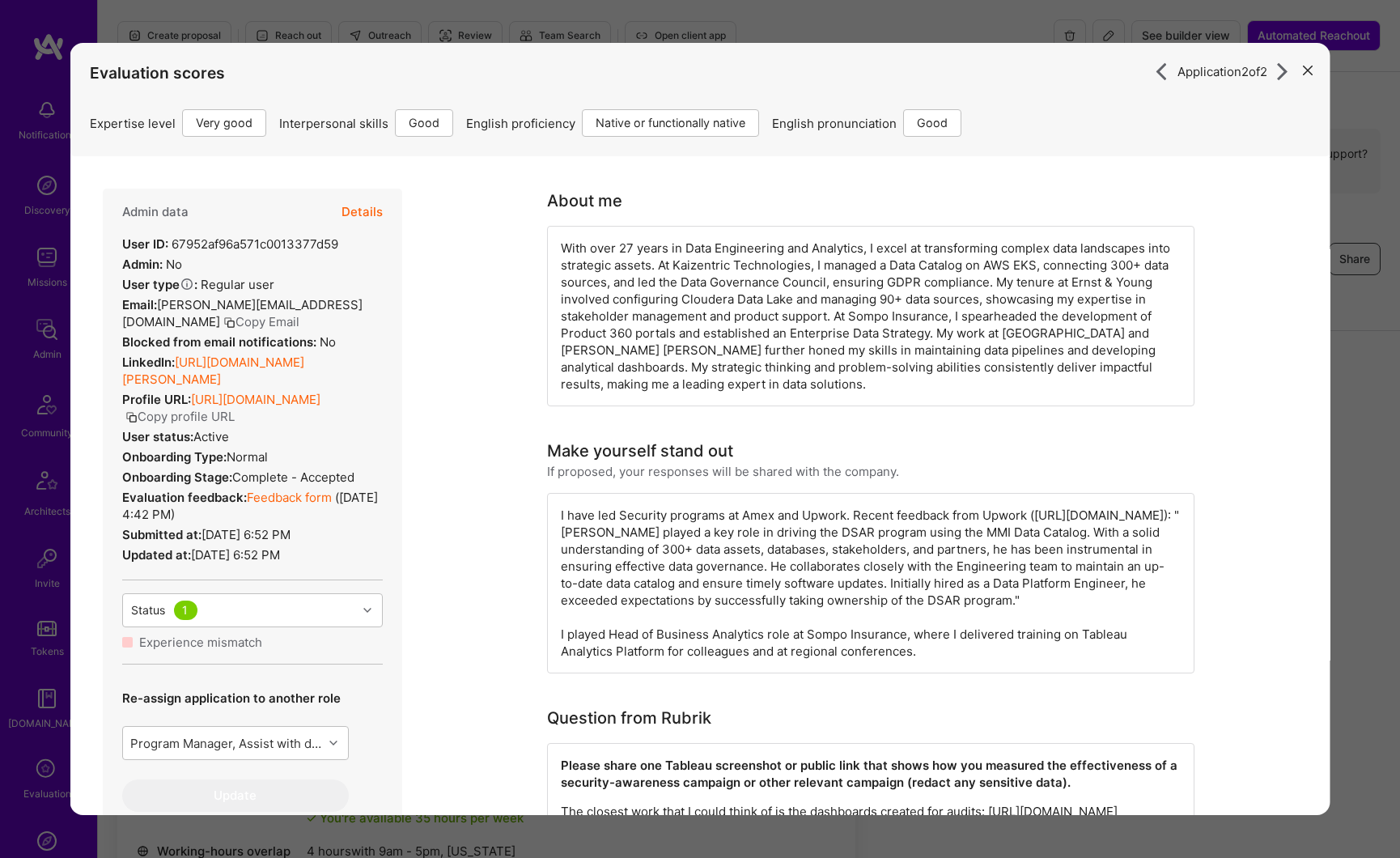
scroll to position [772, 0]
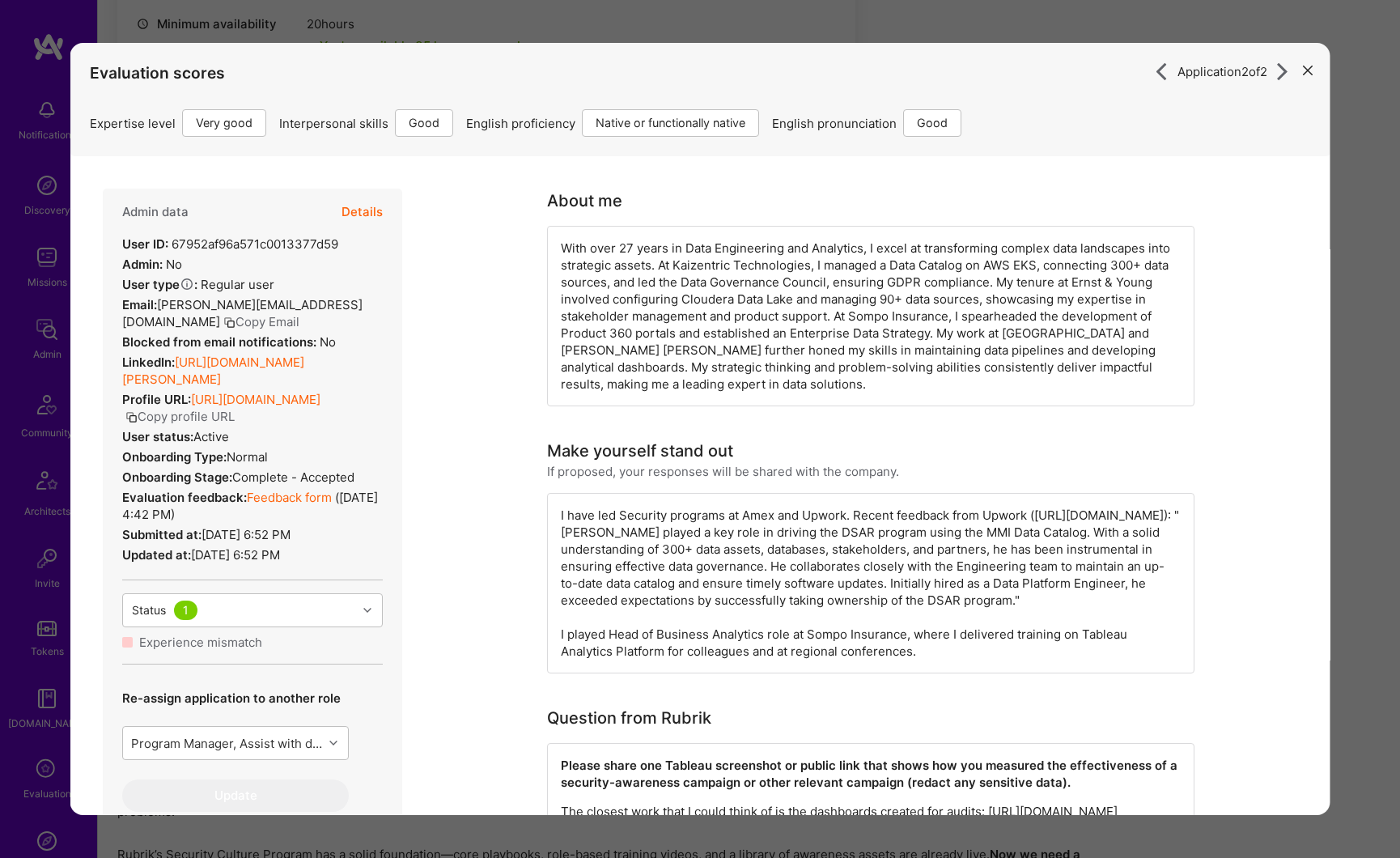
click at [1300, 71] on button "modal" at bounding box center [1308, 69] width 19 height 27
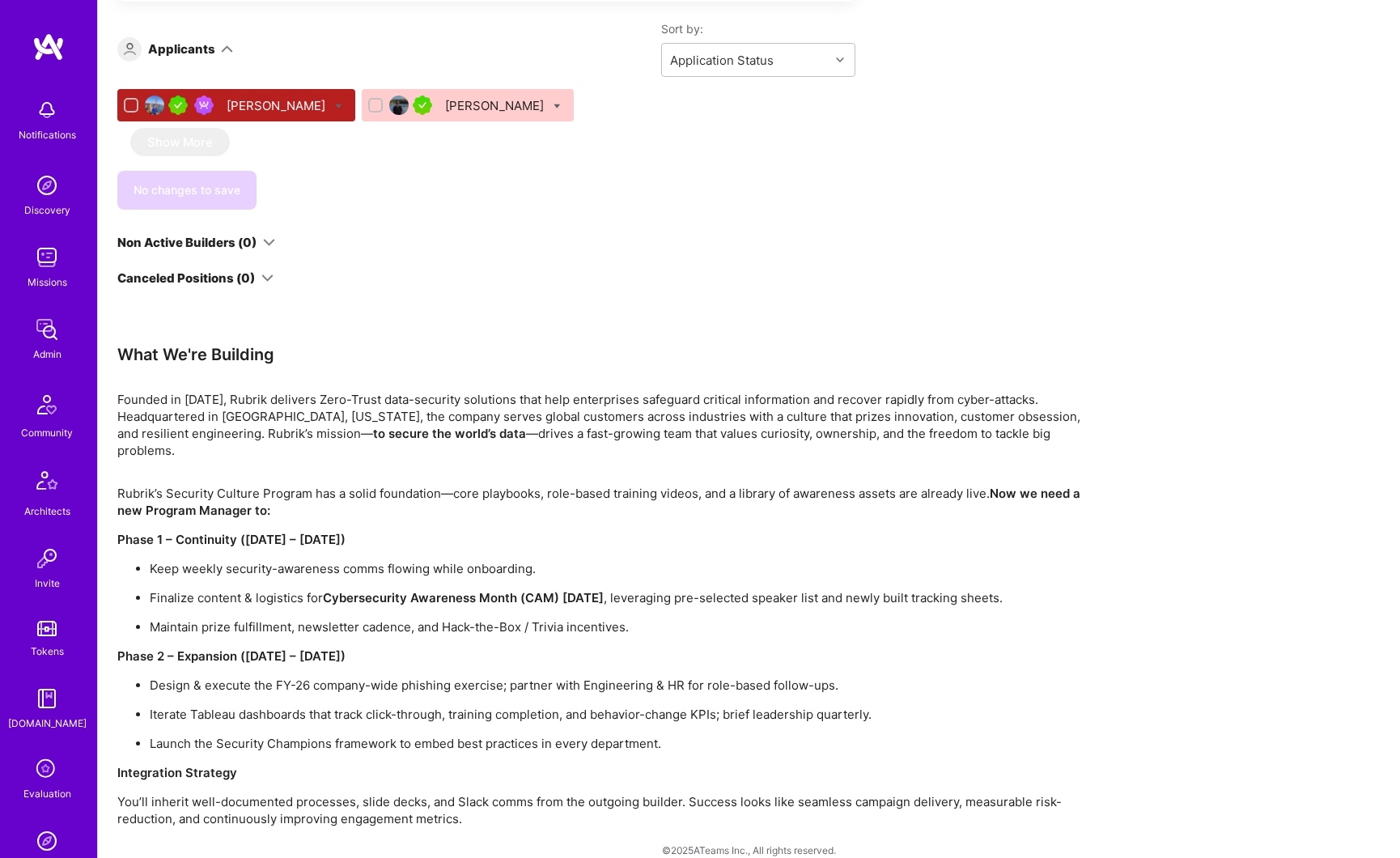
scroll to position [1136, 0]
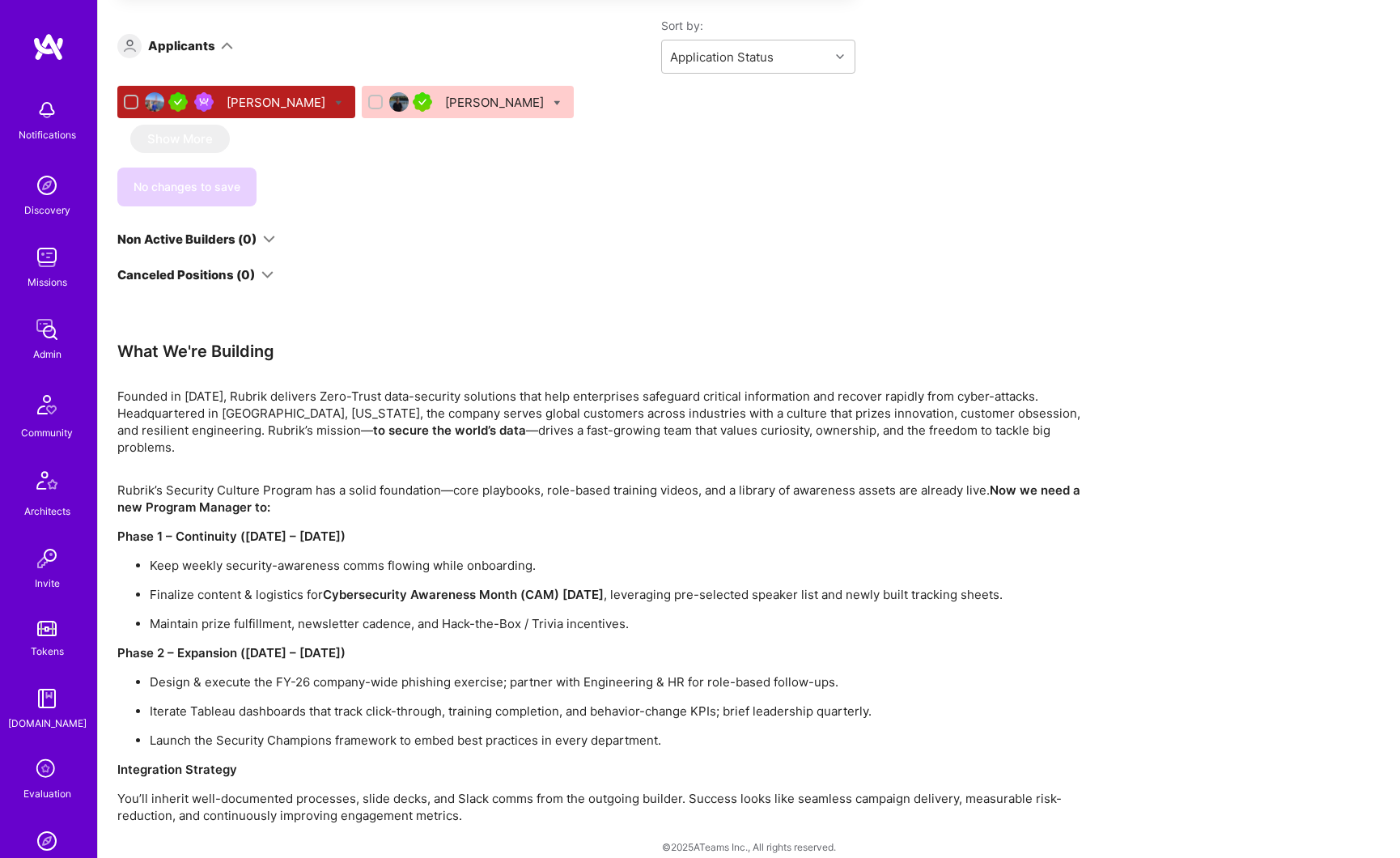
click at [445, 107] on div "[PERSON_NAME]" at bounding box center [496, 102] width 102 height 17
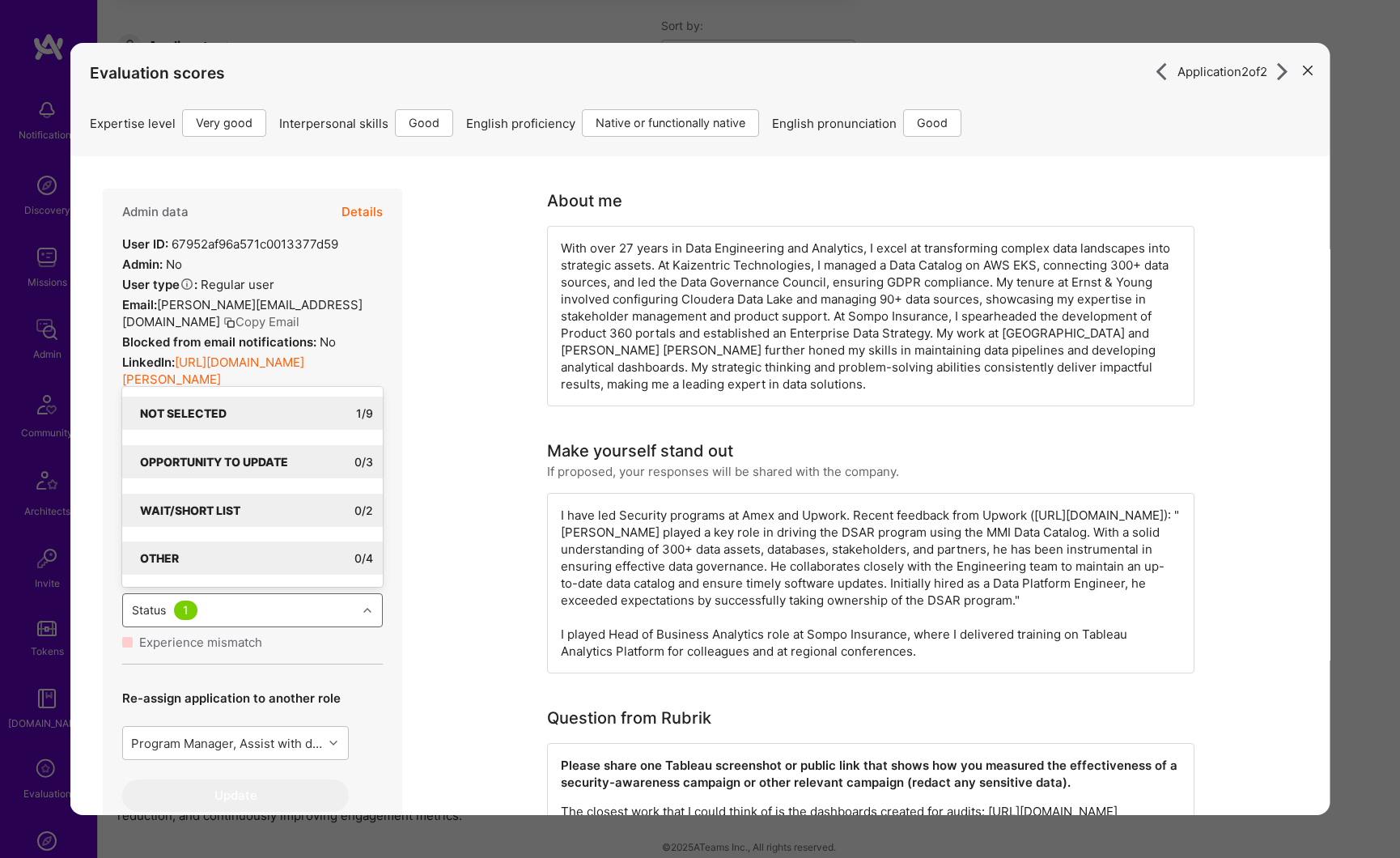
click at [307, 626] on div "Status 1" at bounding box center [239, 609] width 234 height 33
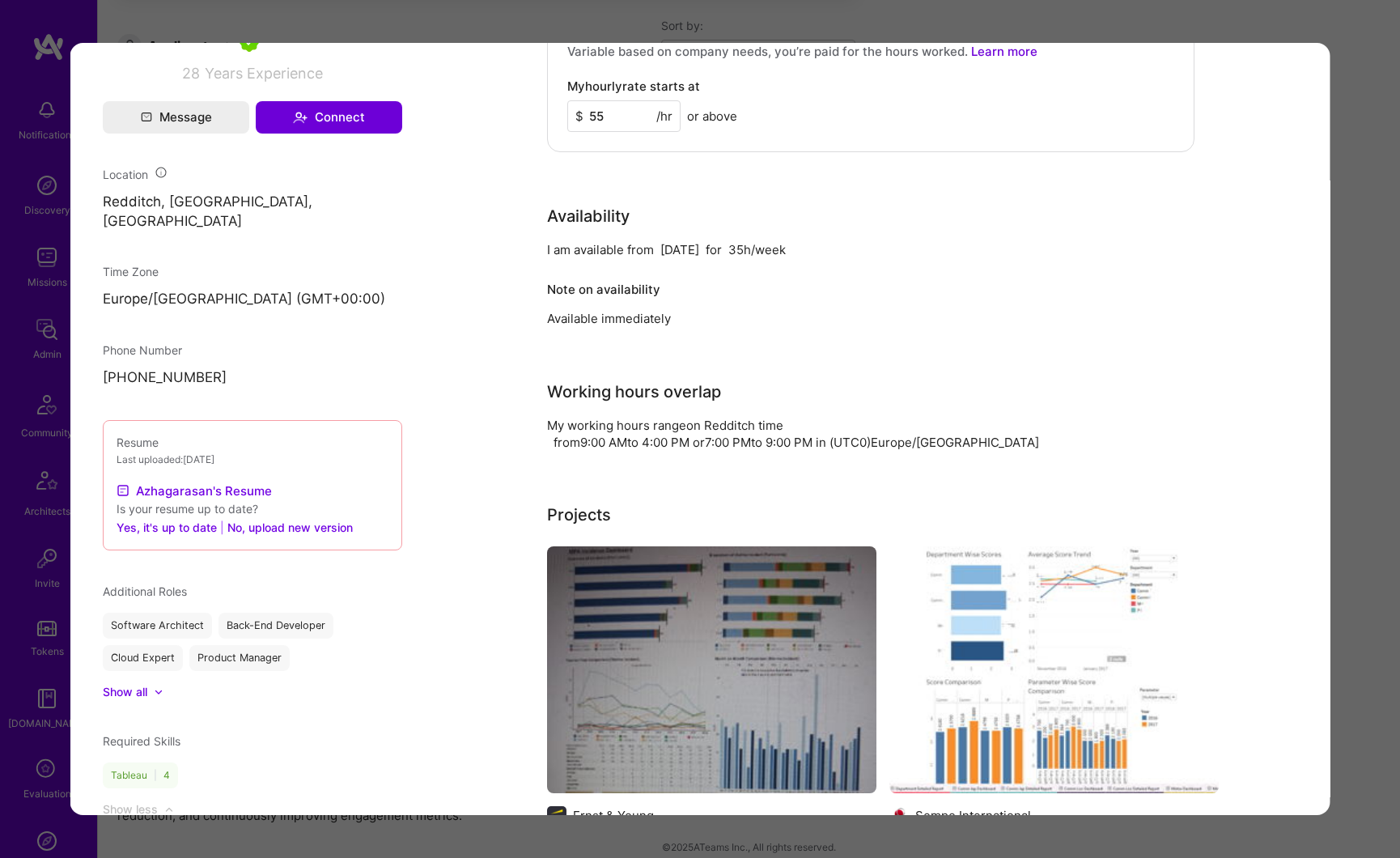
scroll to position [1141, 0]
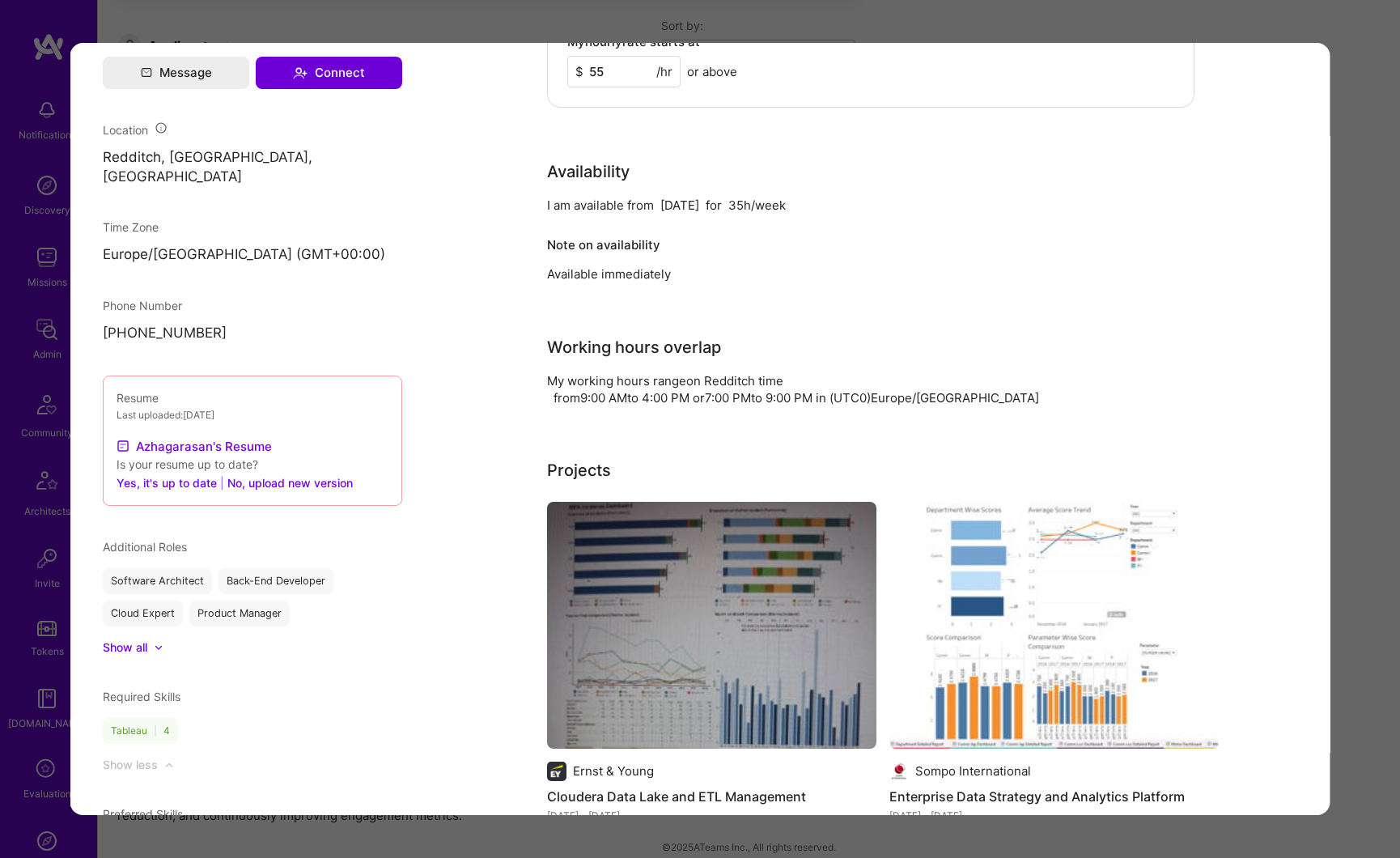
click at [1382, 329] on div "Application 2 of 2 Evaluation scores Expertise level Very good Interpersonal sk…" at bounding box center [700, 429] width 1400 height 858
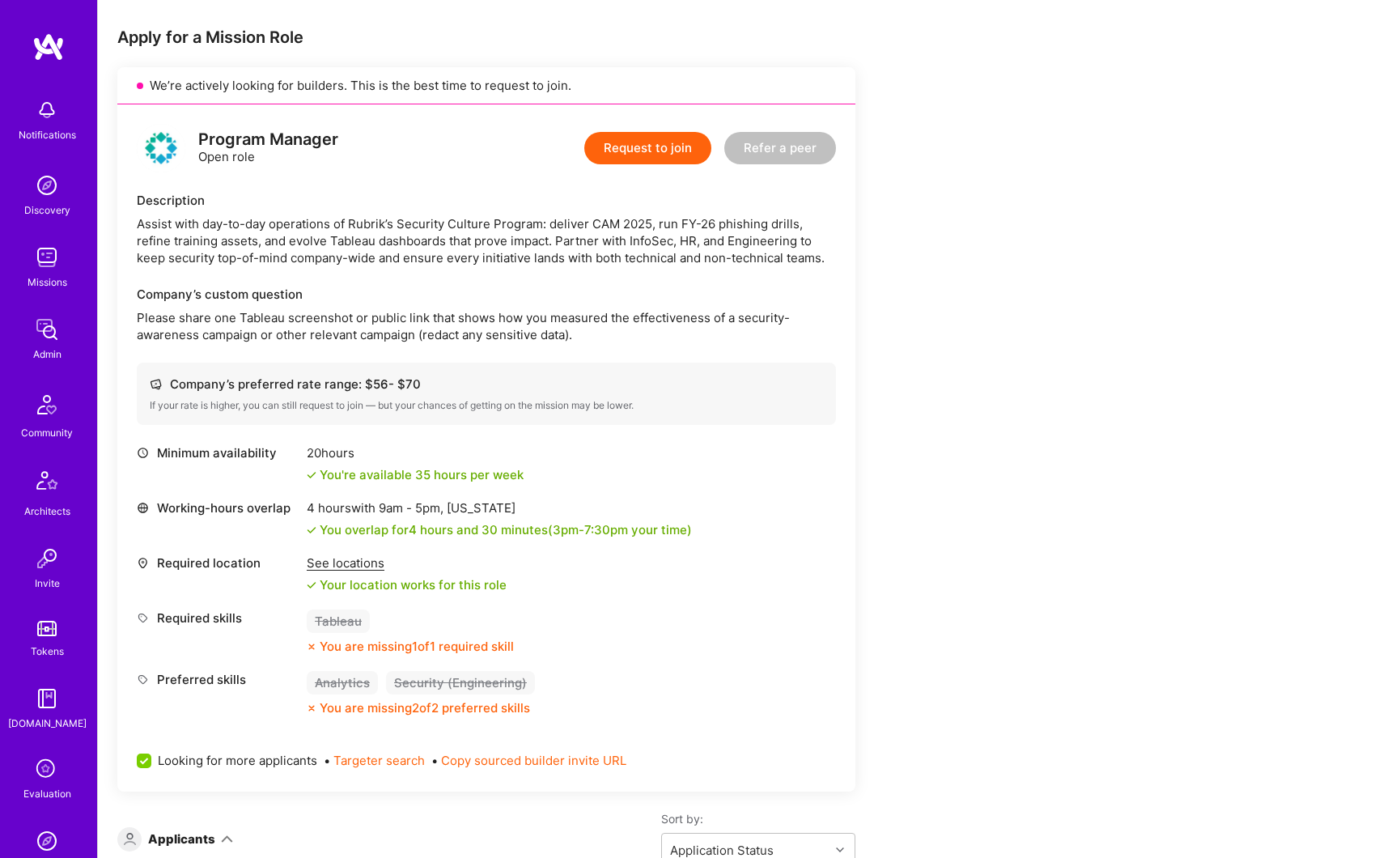
scroll to position [705, 0]
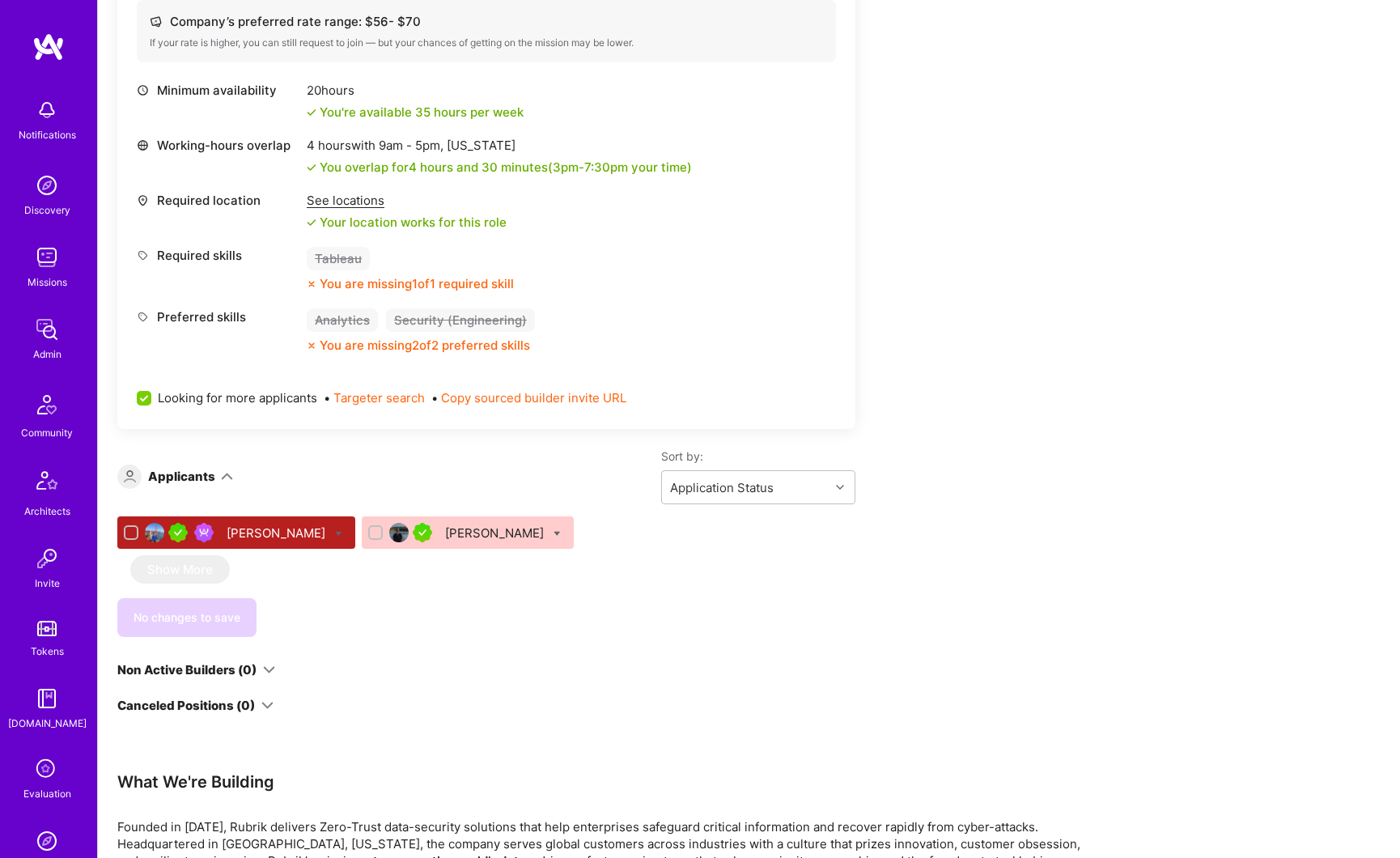
click at [445, 533] on div "Azhagarasan Annadorai" at bounding box center [496, 532] width 102 height 17
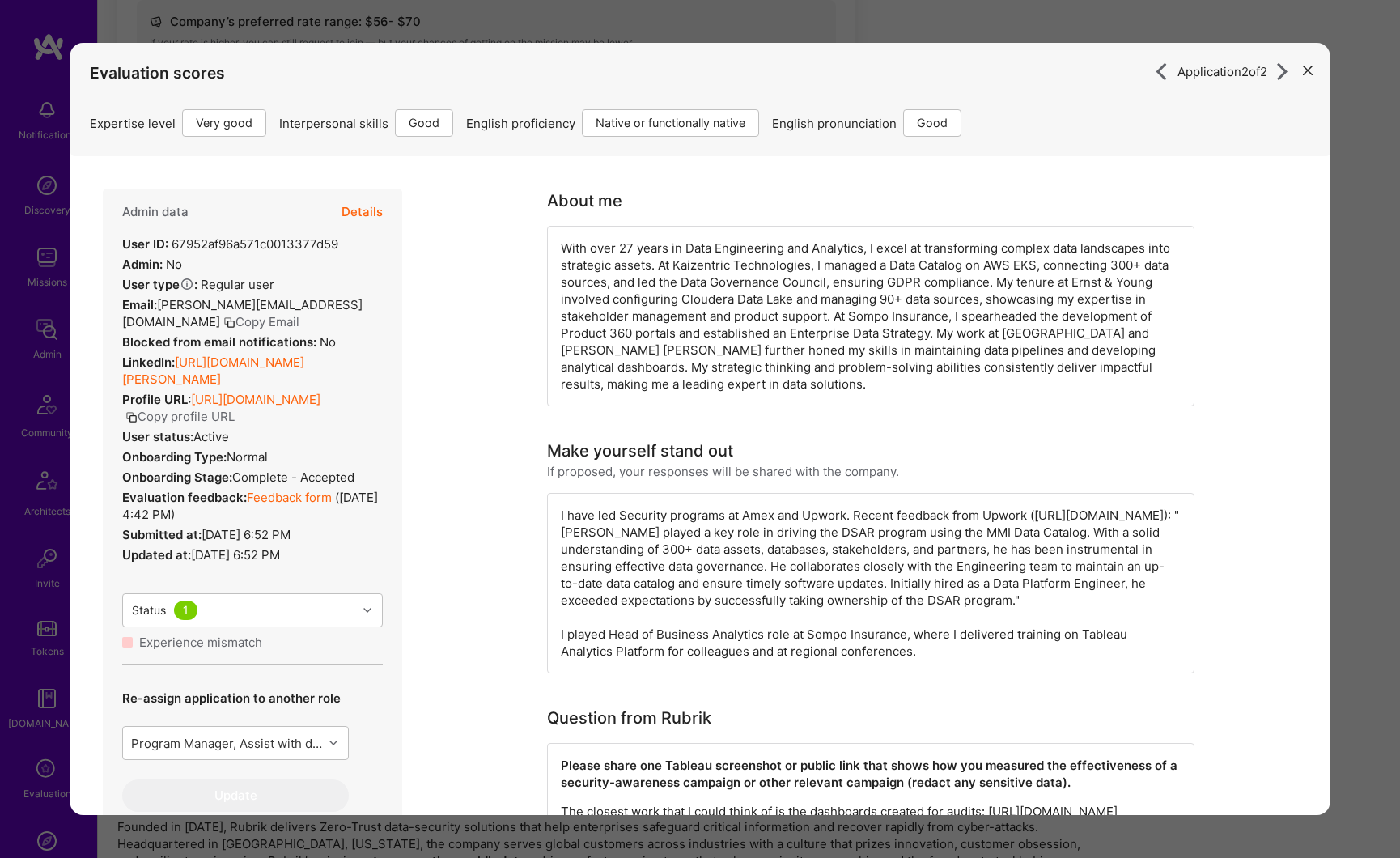
click at [1303, 67] on icon "modal" at bounding box center [1308, 71] width 10 height 10
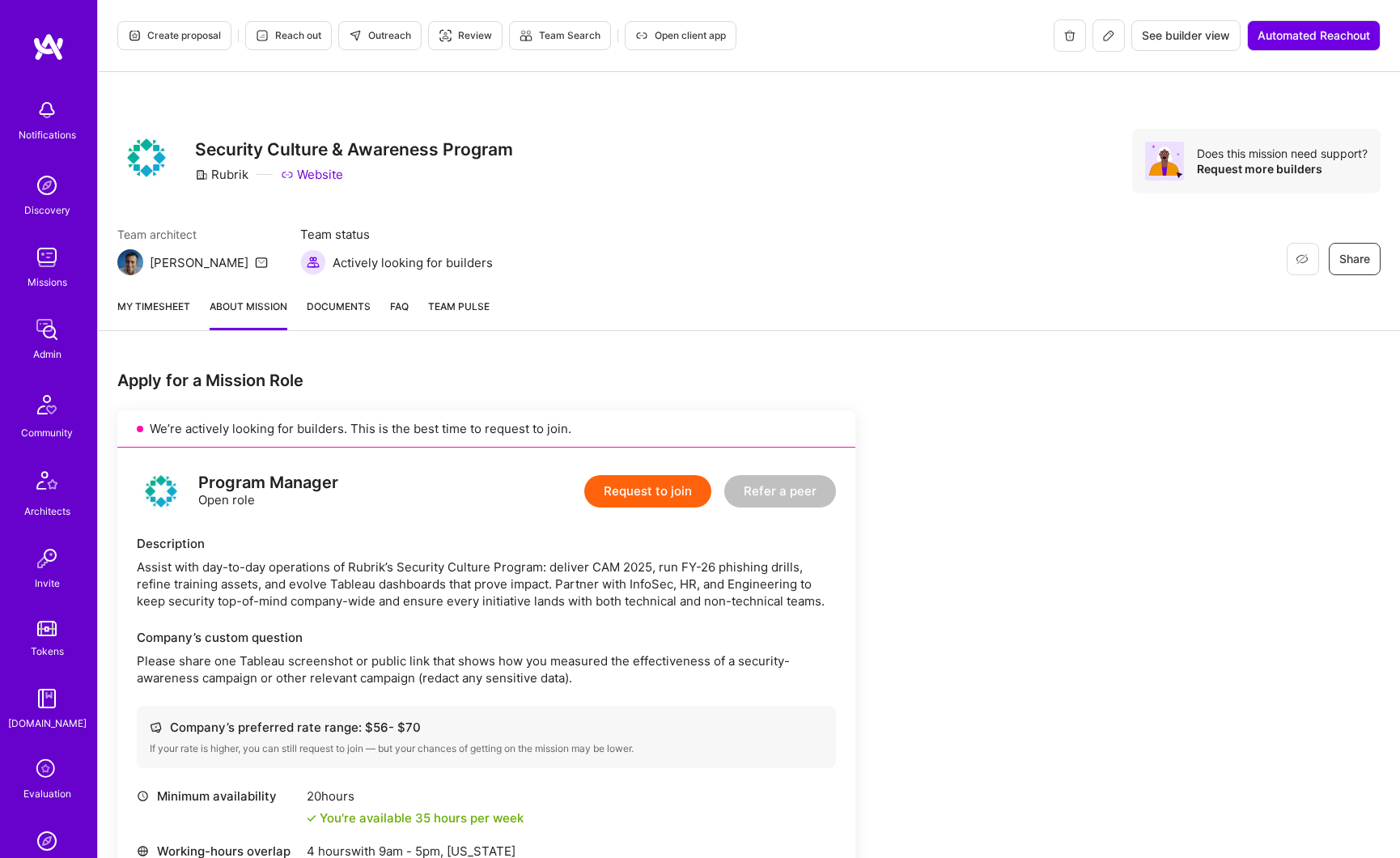
click at [186, 40] on span "Create proposal" at bounding box center [174, 35] width 93 height 14
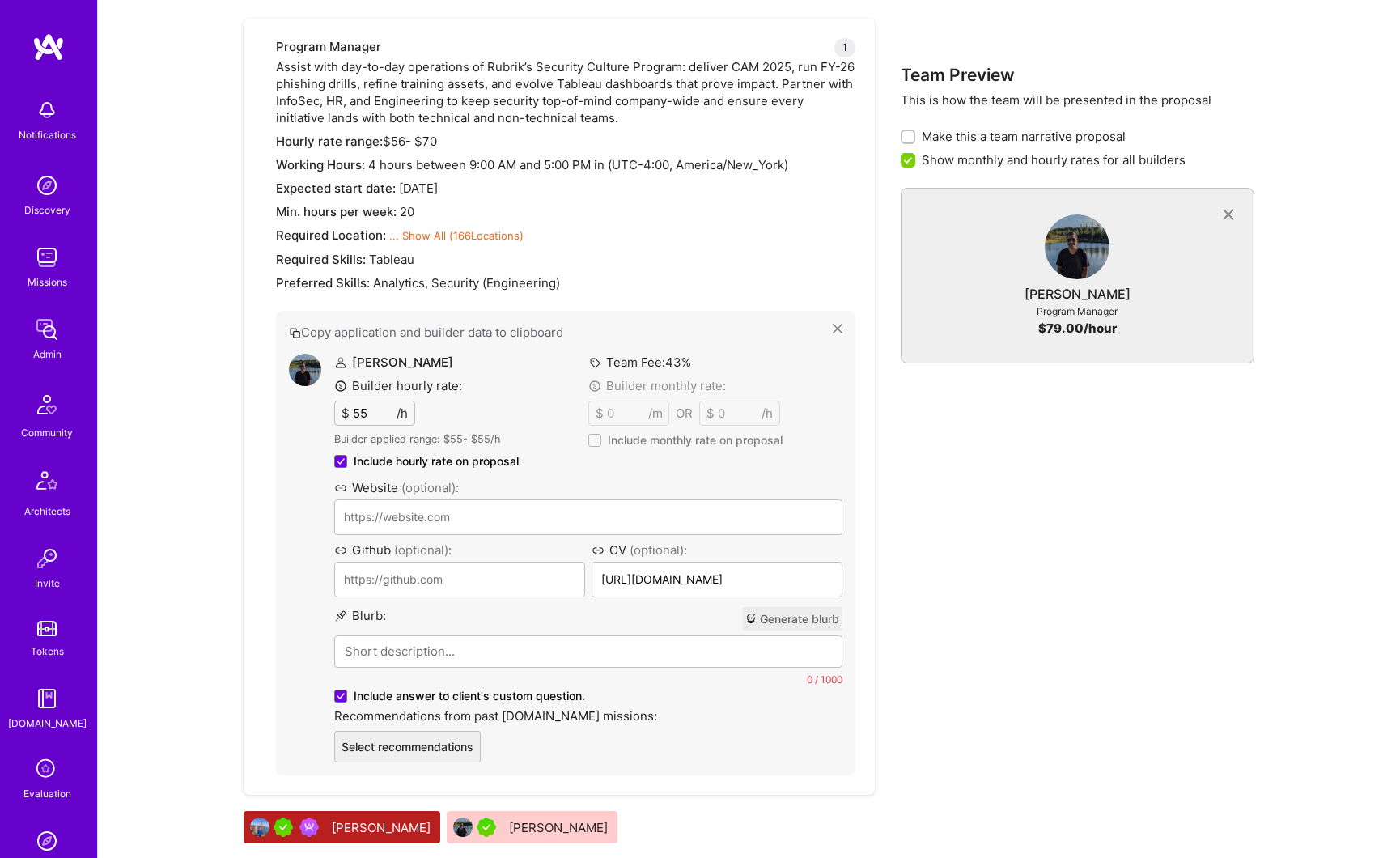
scroll to position [724, 0]
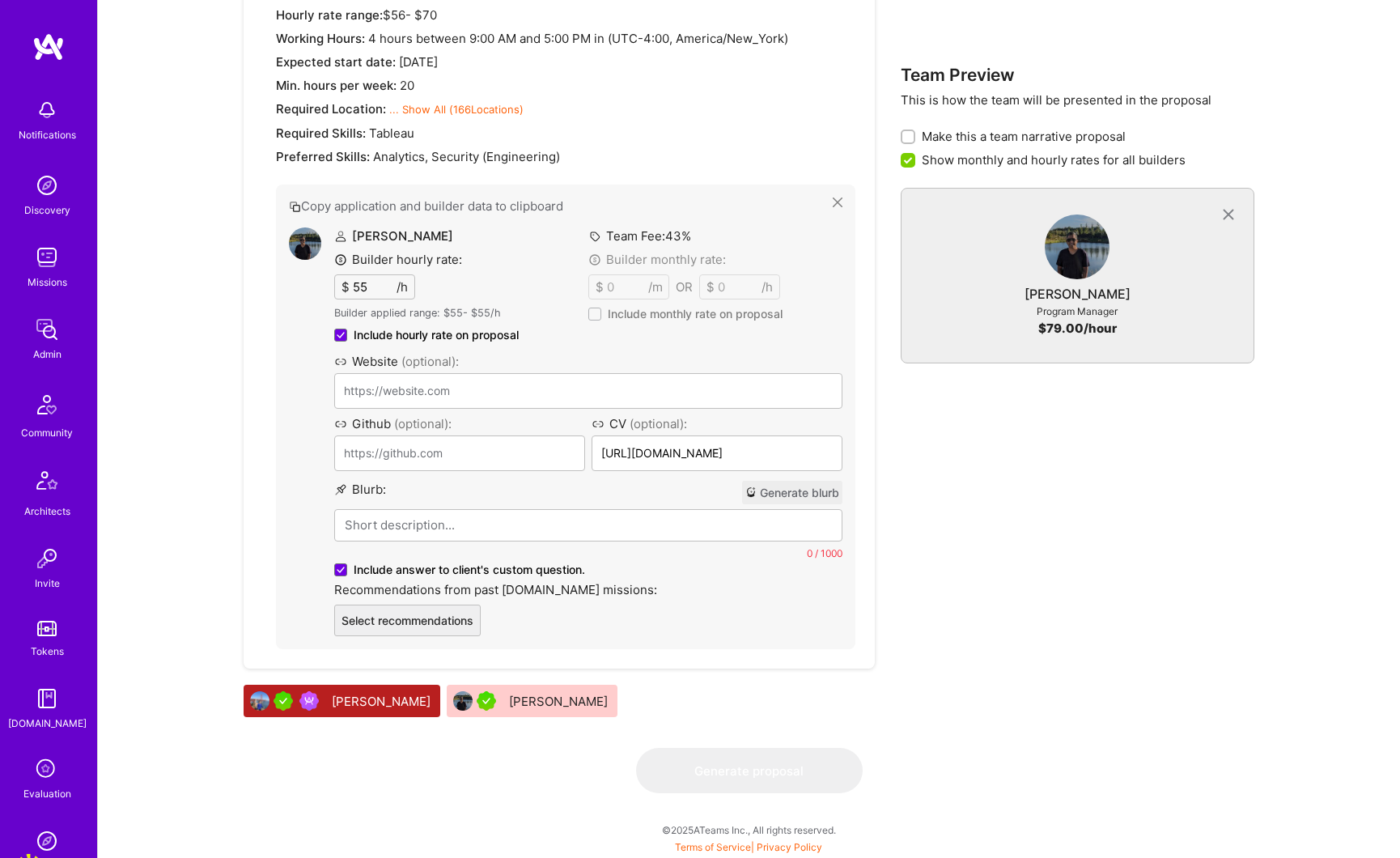
click at [512, 706] on div "[PERSON_NAME]" at bounding box center [559, 701] width 102 height 17
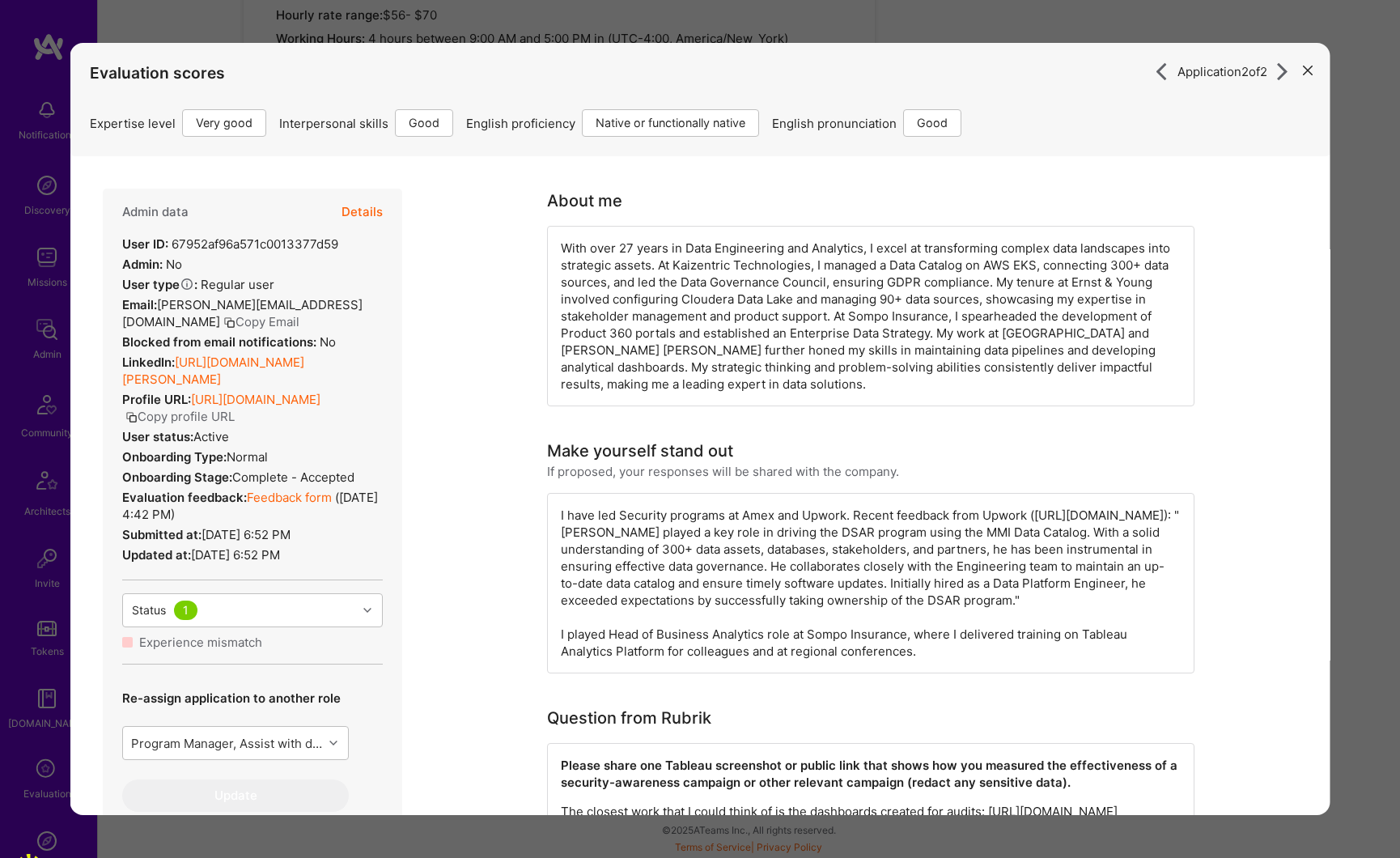
click at [362, 212] on button "Details" at bounding box center [362, 212] width 41 height 47
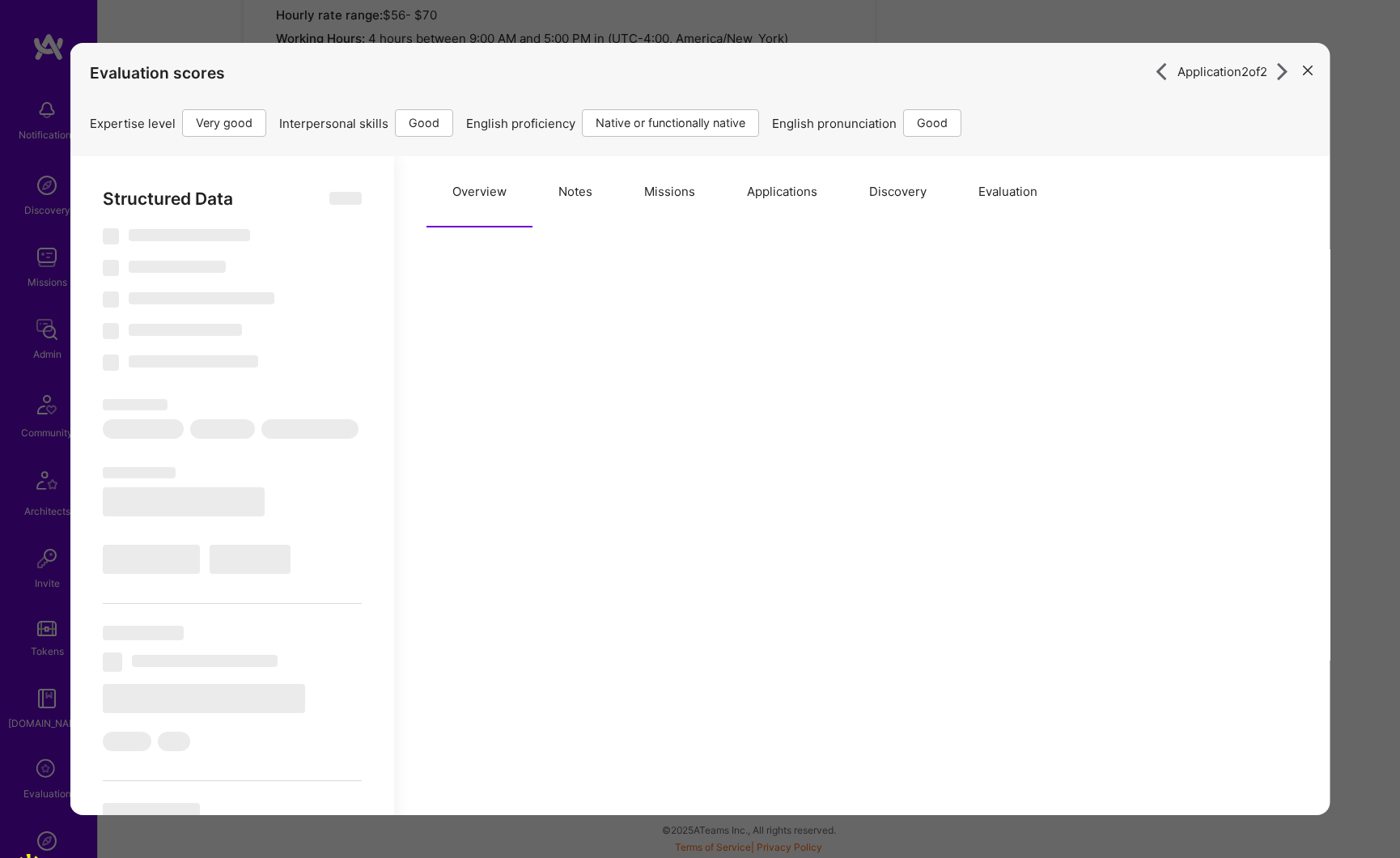
click at [679, 185] on button "Missions" at bounding box center [669, 191] width 102 height 71
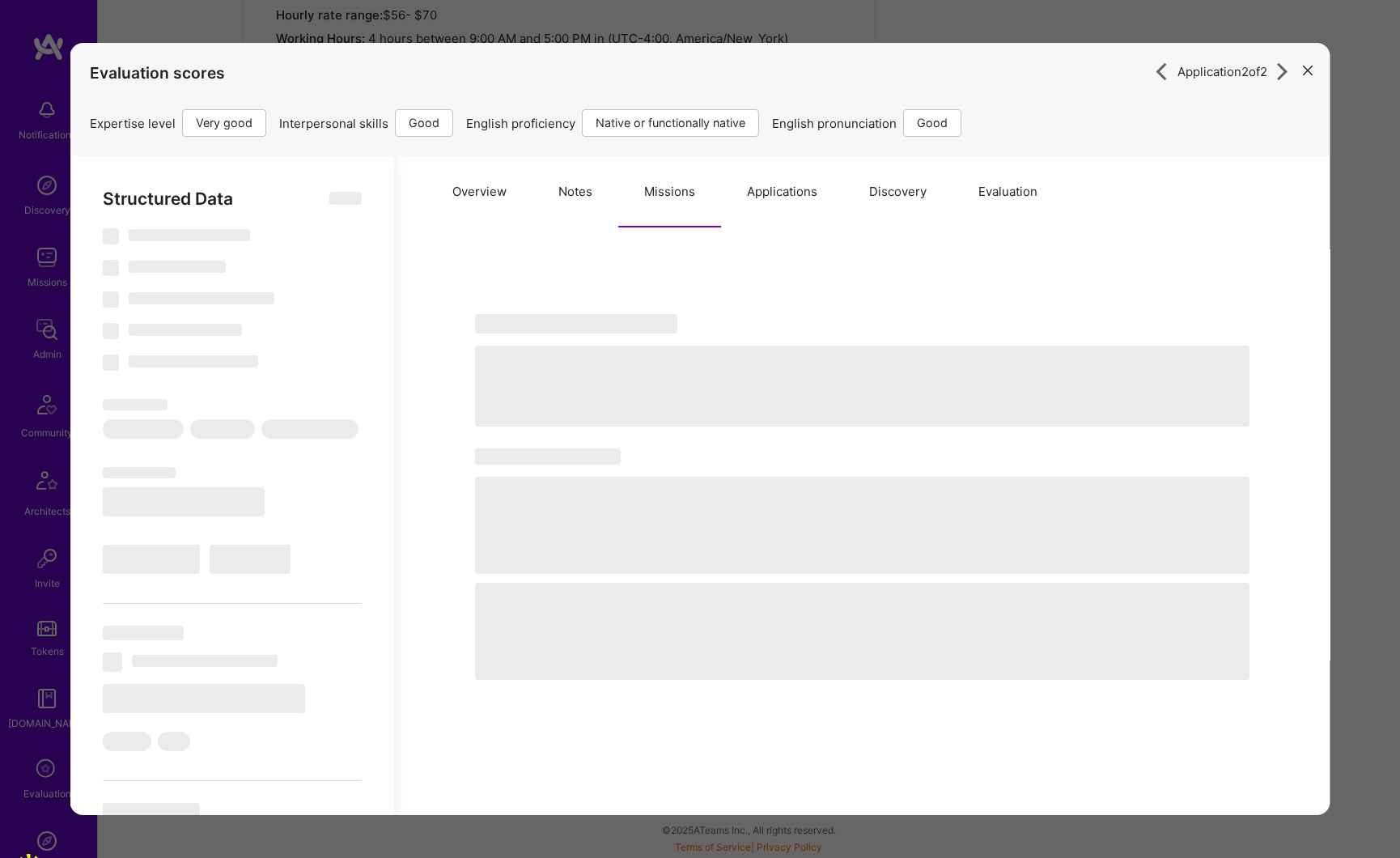
select select "Right Now"
select select "5"
select select "4"
select select "7"
select select "6"
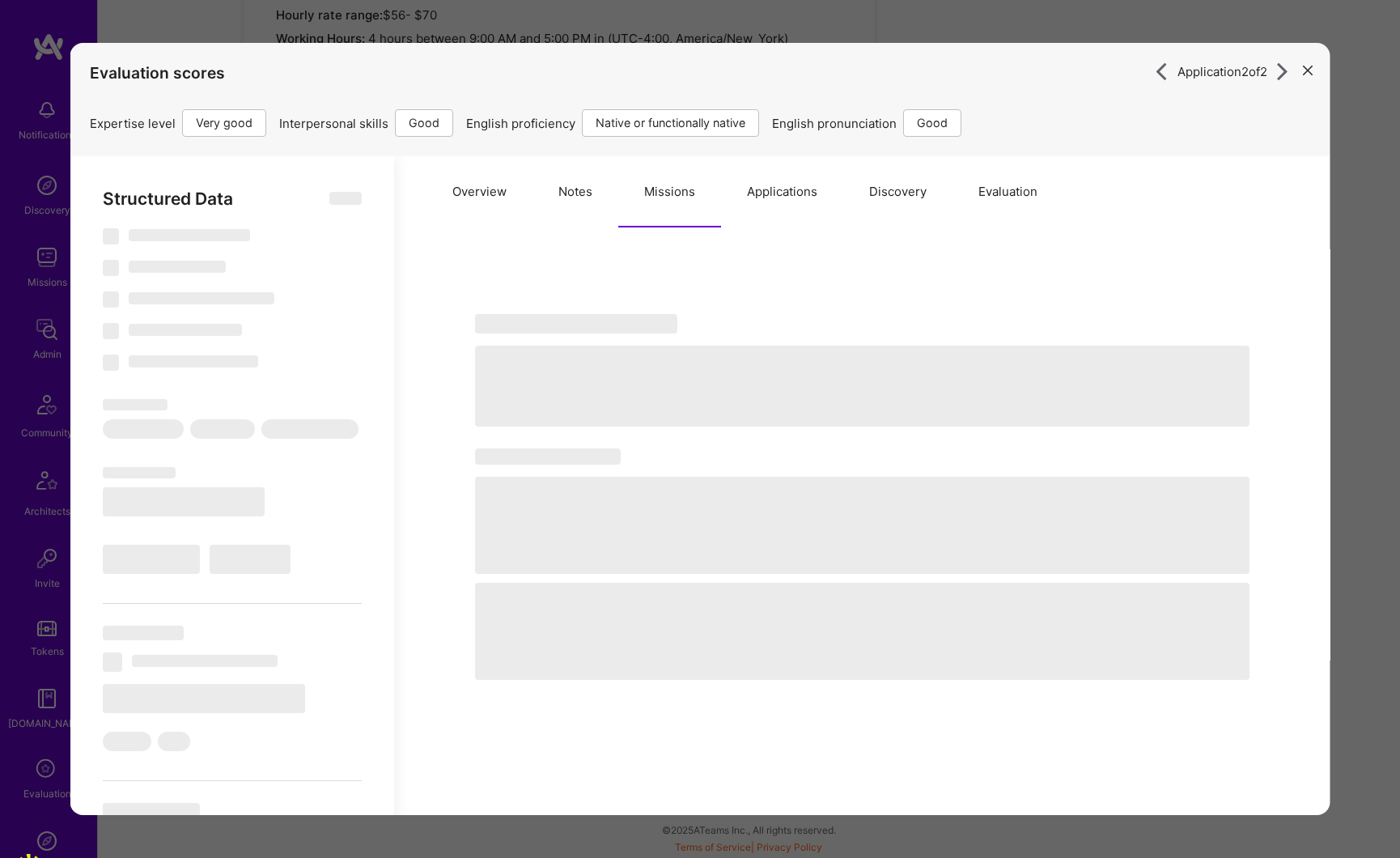
select select "GB"
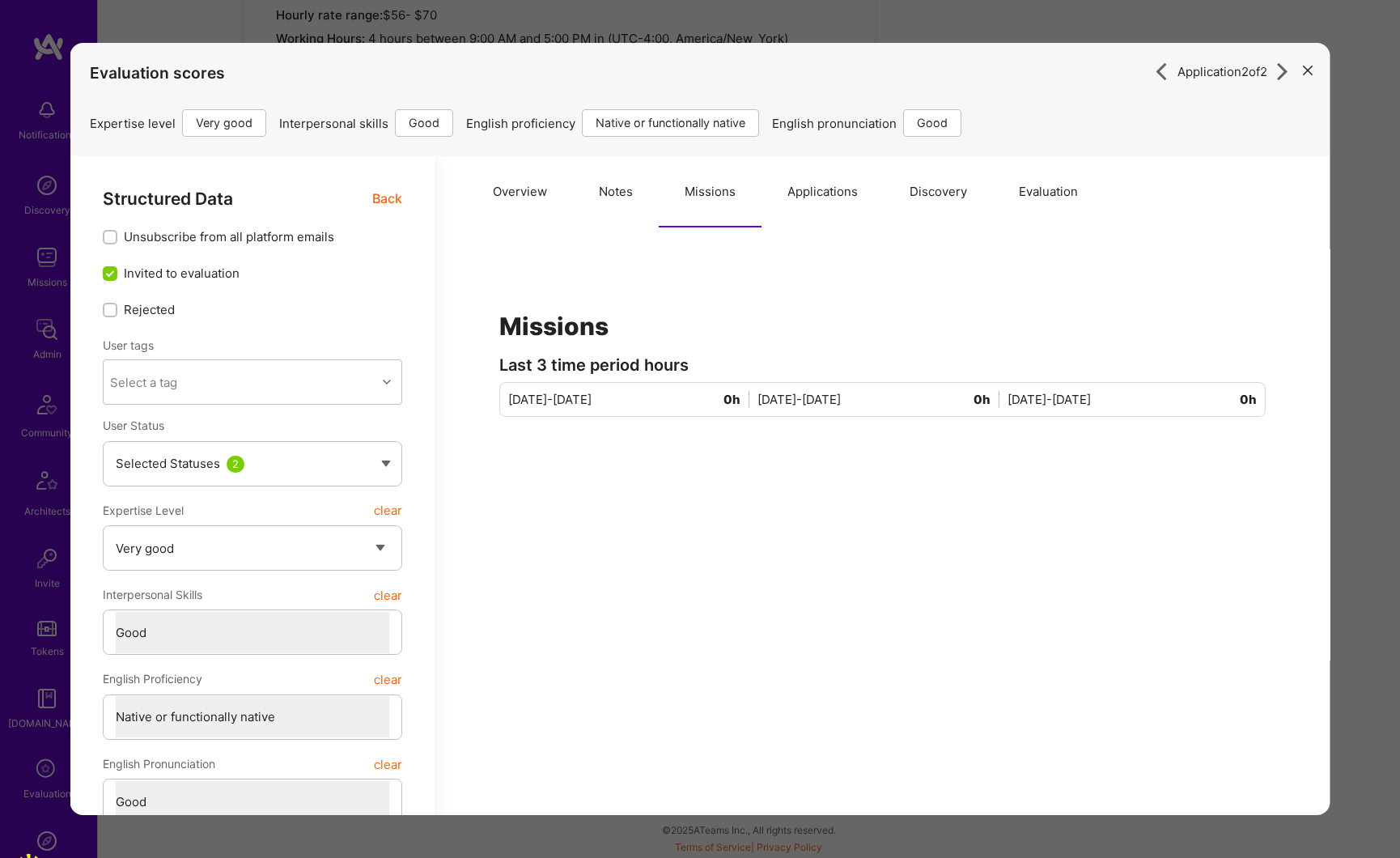
click at [819, 191] on button "Applications" at bounding box center [823, 191] width 123 height 71
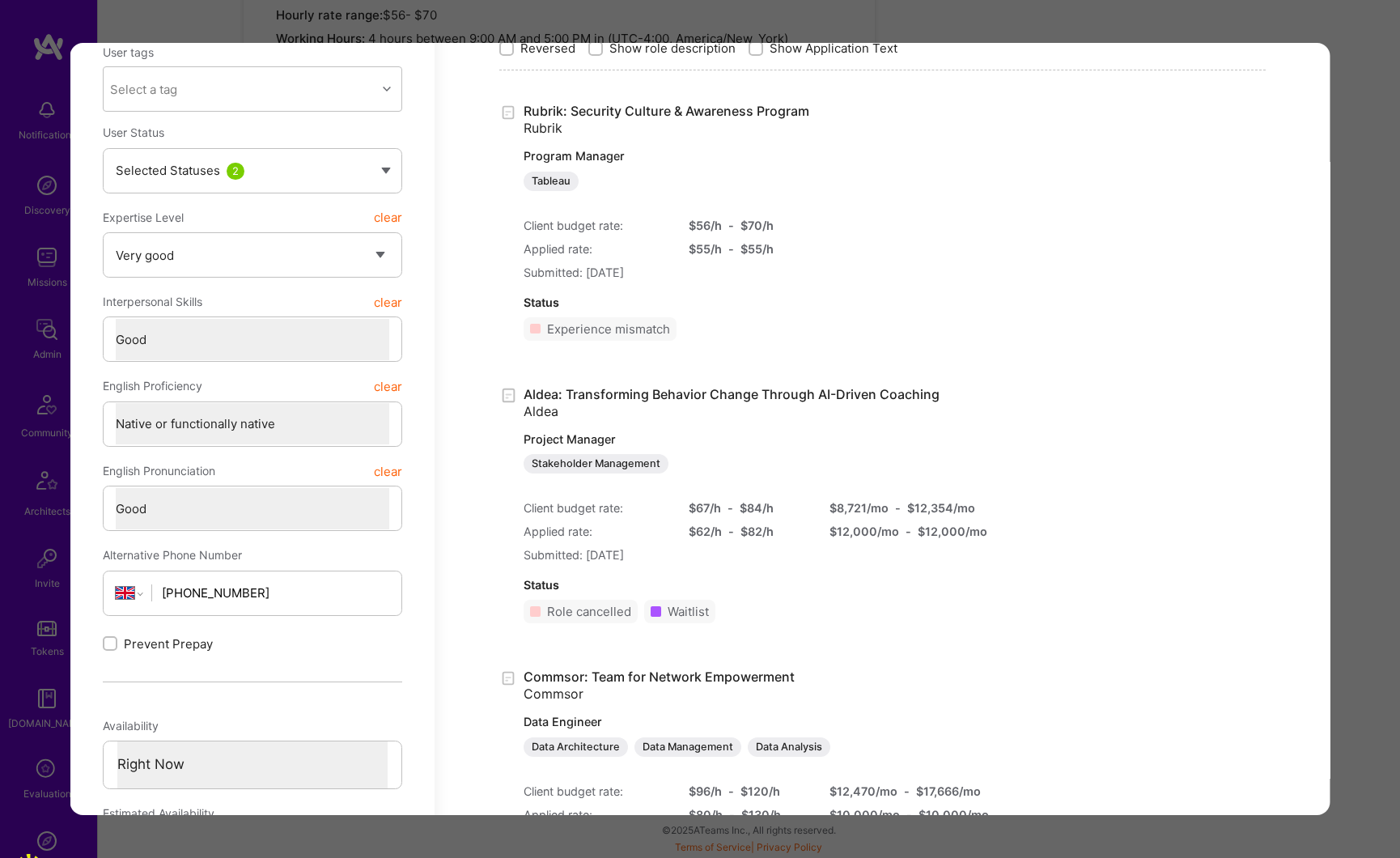
scroll to position [191, 0]
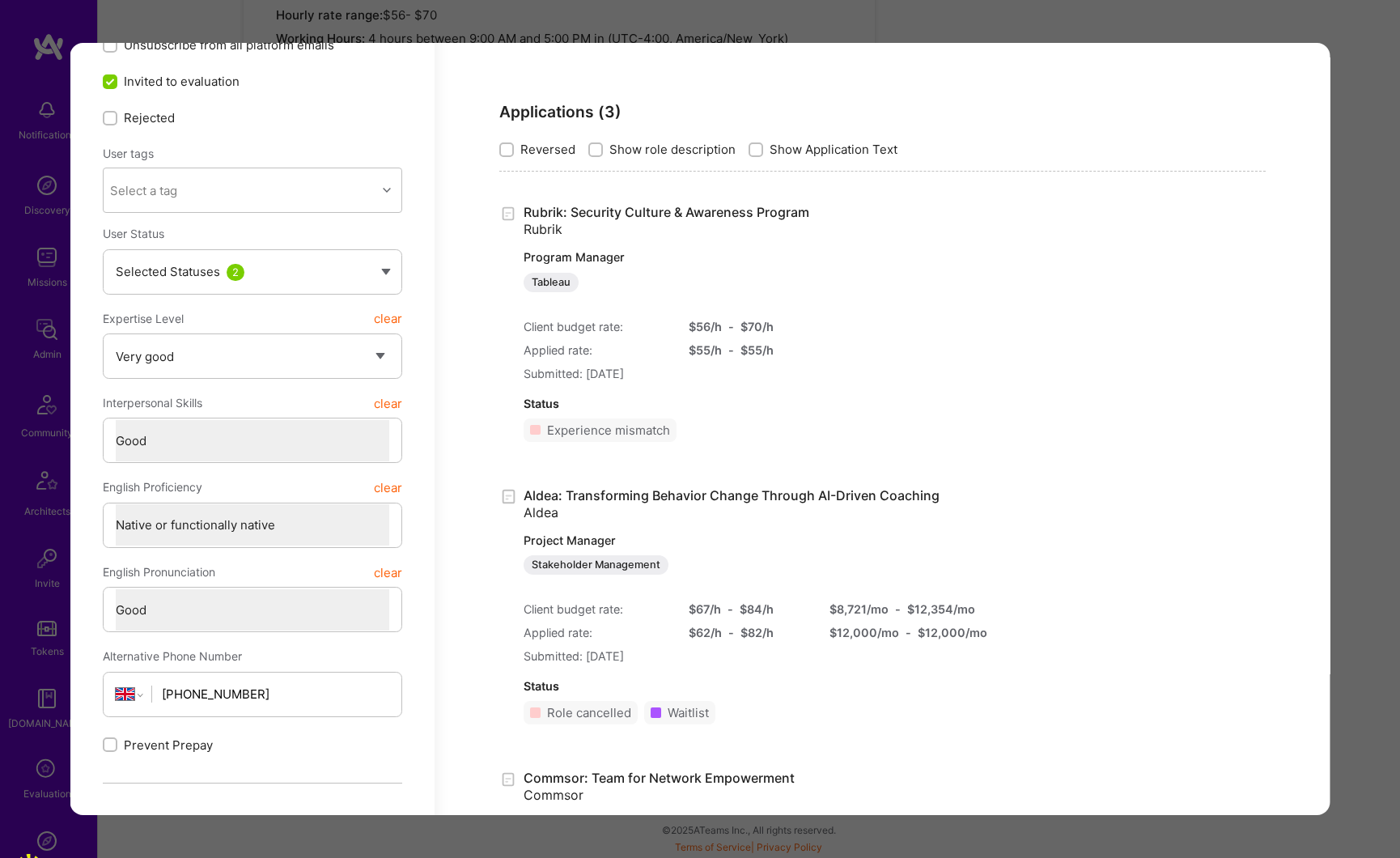
click at [1348, 407] on div "Application 2 of 2 Evaluation scores Expertise level Very good Interpersonal sk…" at bounding box center [700, 429] width 1400 height 858
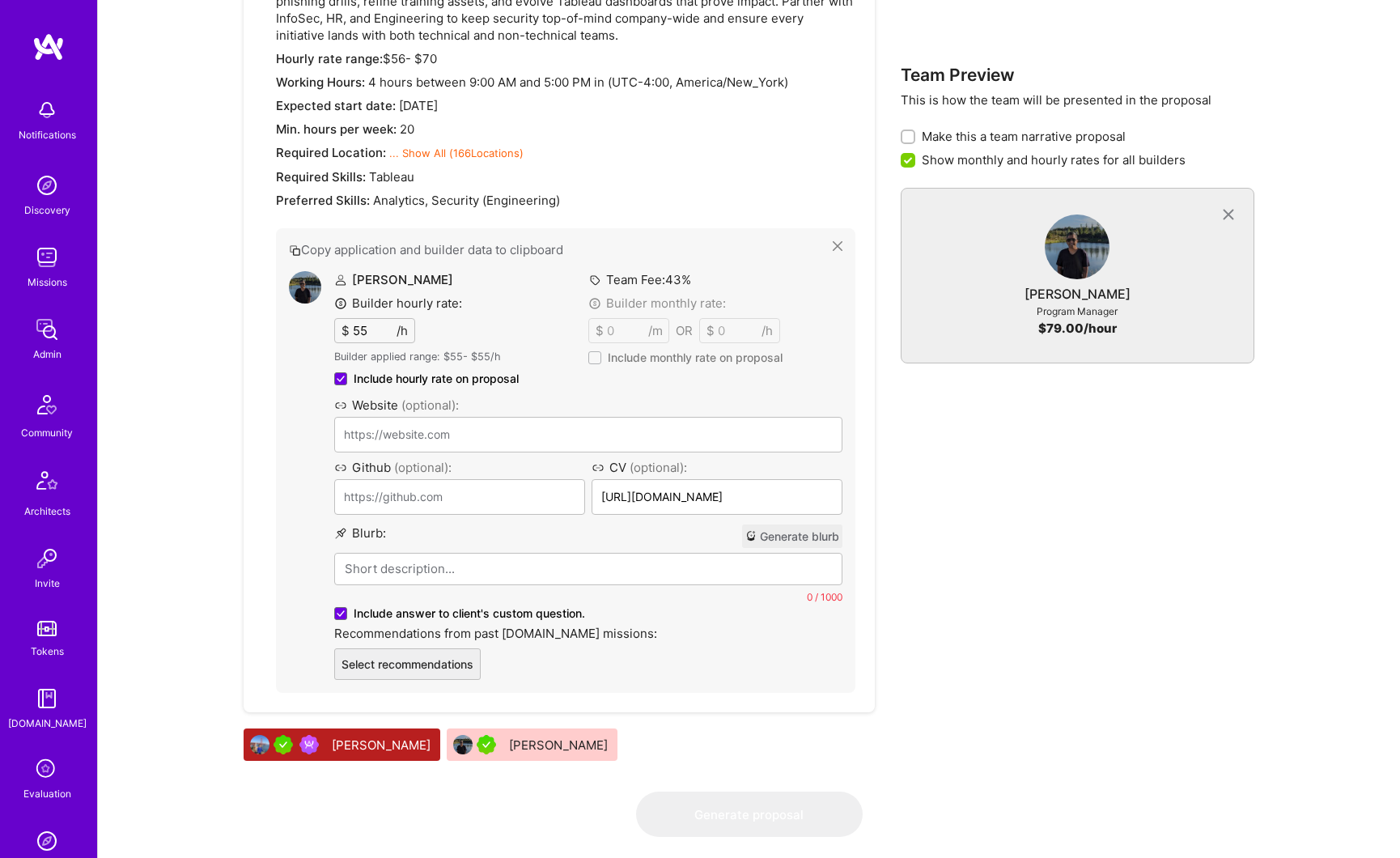
scroll to position [724, 0]
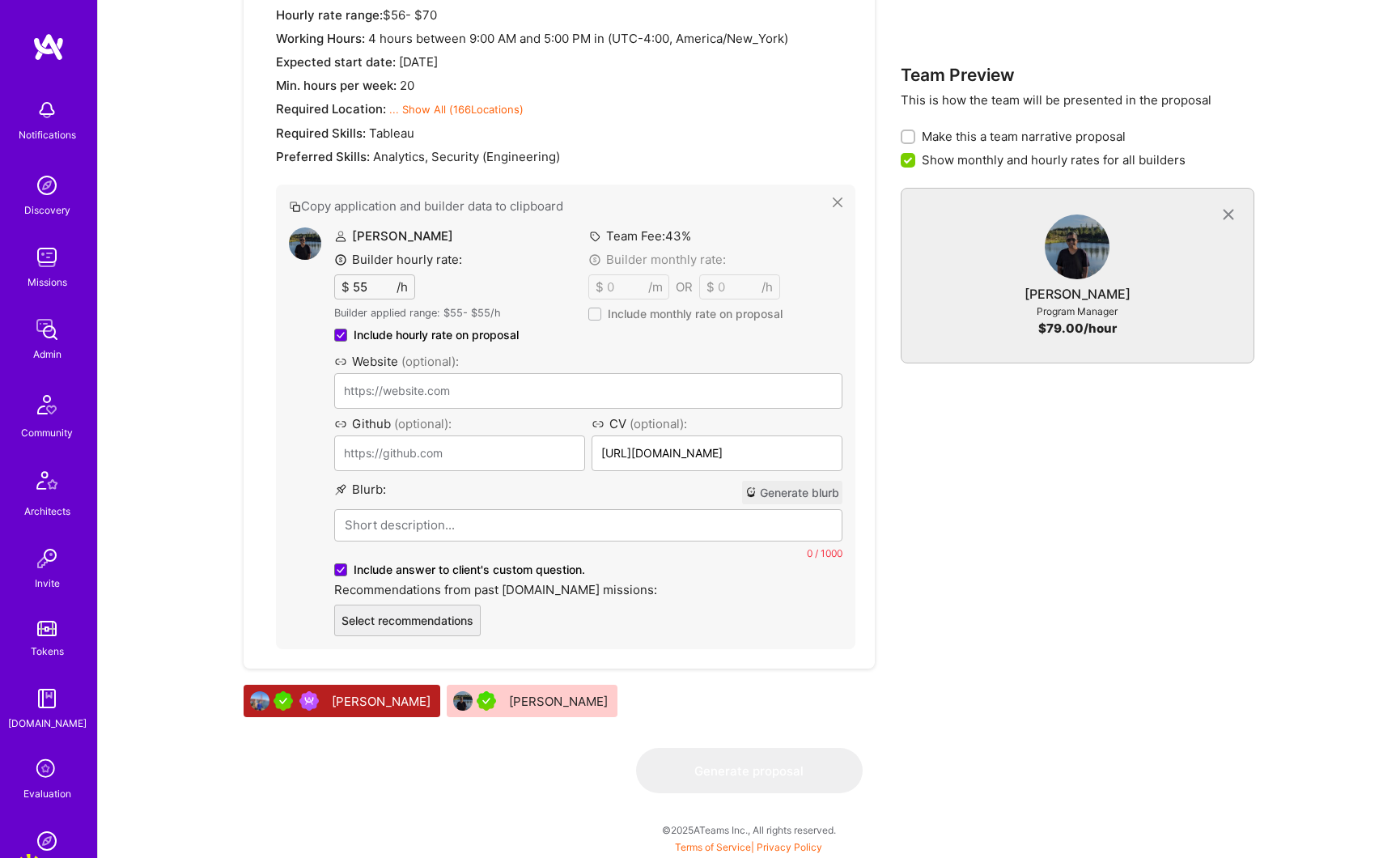
click at [684, 652] on div "Program Manager 1 Assist with day-to-day operations of Rubrik’s Security Cultur…" at bounding box center [559, 280] width 632 height 776
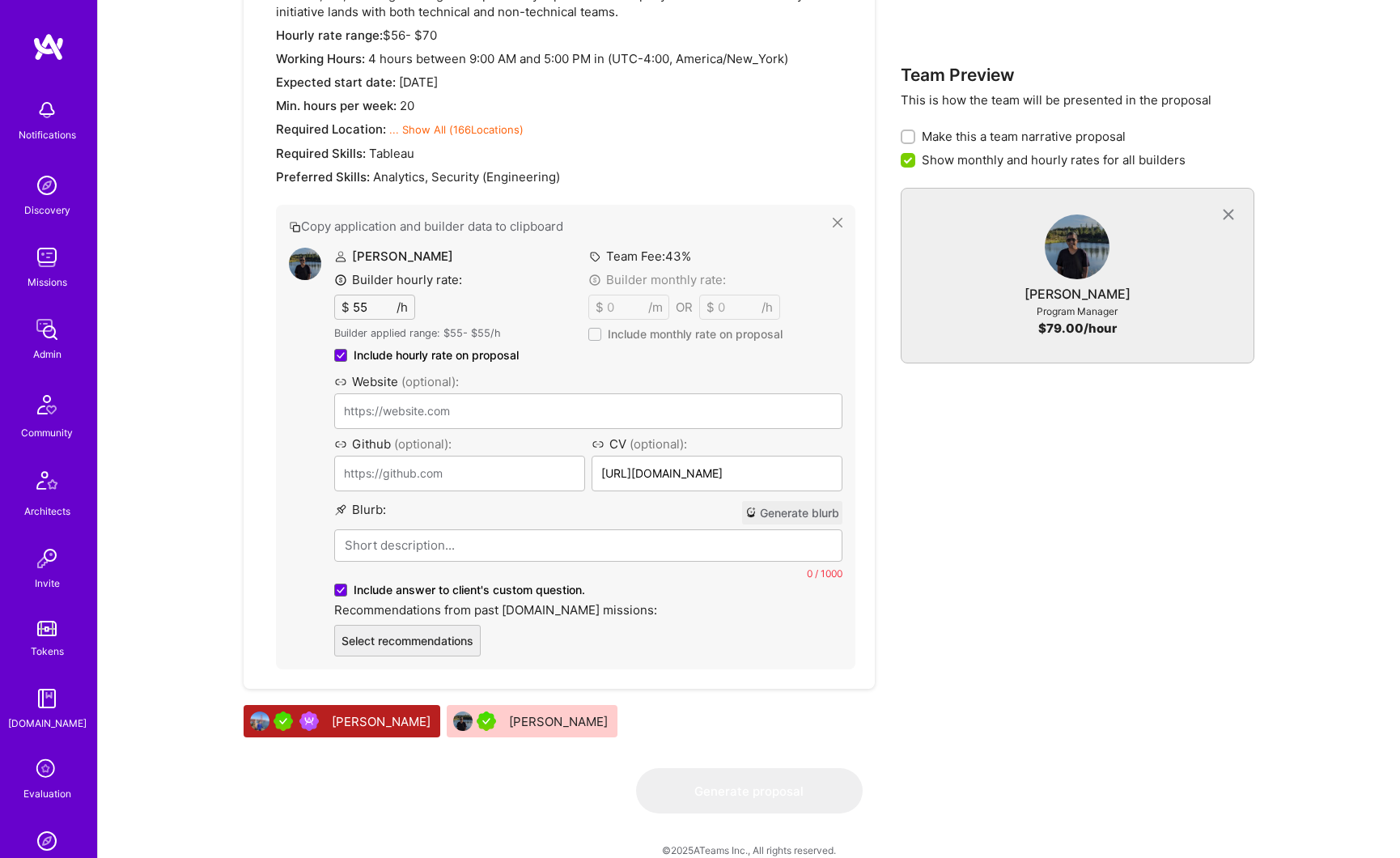
click at [776, 514] on button "Generate blurb" at bounding box center [792, 513] width 100 height 24
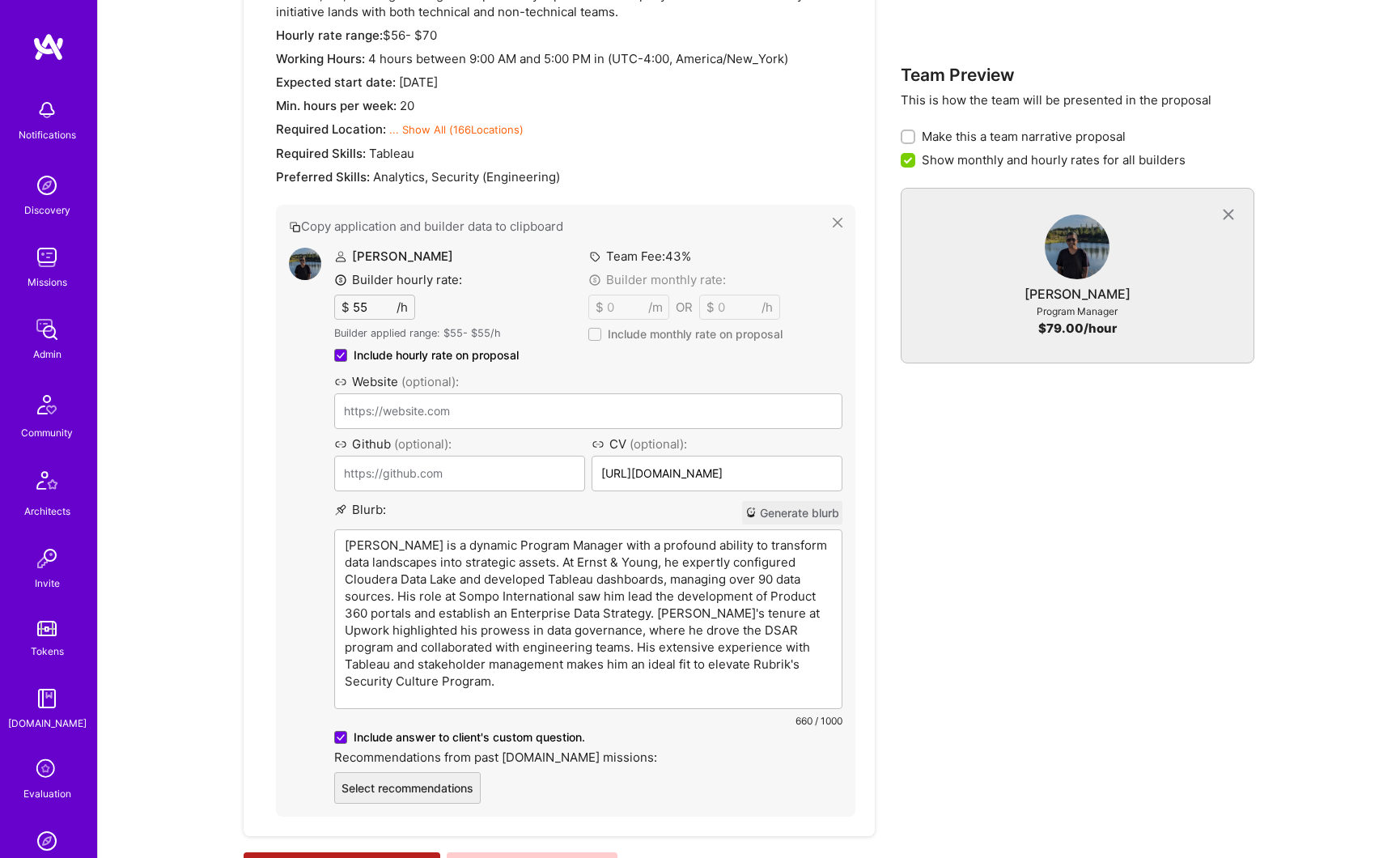
click at [594, 547] on p "Azhagarasan Annadorai is a dynamic Program Manager with a profound ability to t…" at bounding box center [589, 613] width 487 height 153
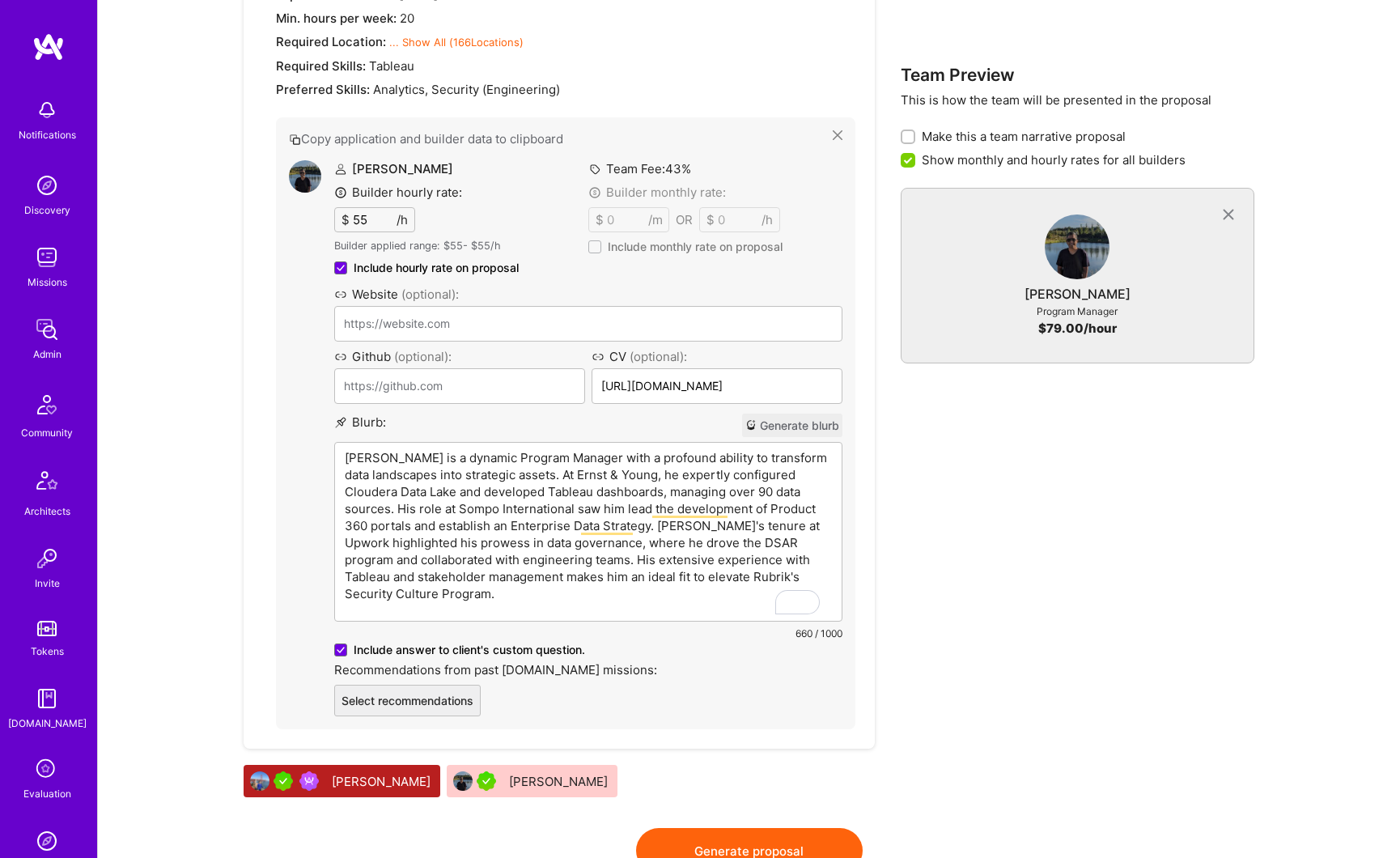
scroll to position [871, 0]
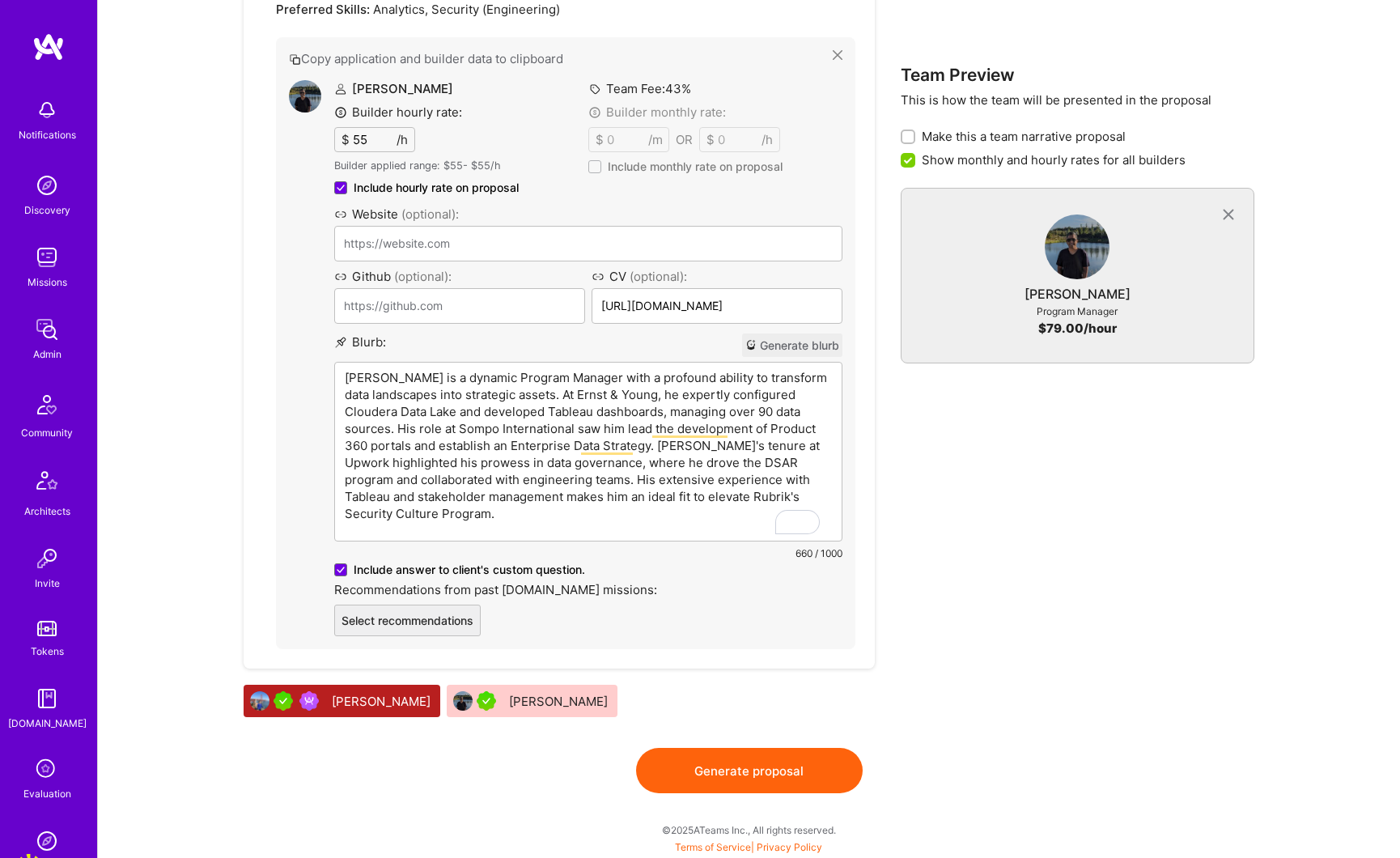
click at [749, 772] on button "Generate proposal" at bounding box center [749, 770] width 227 height 45
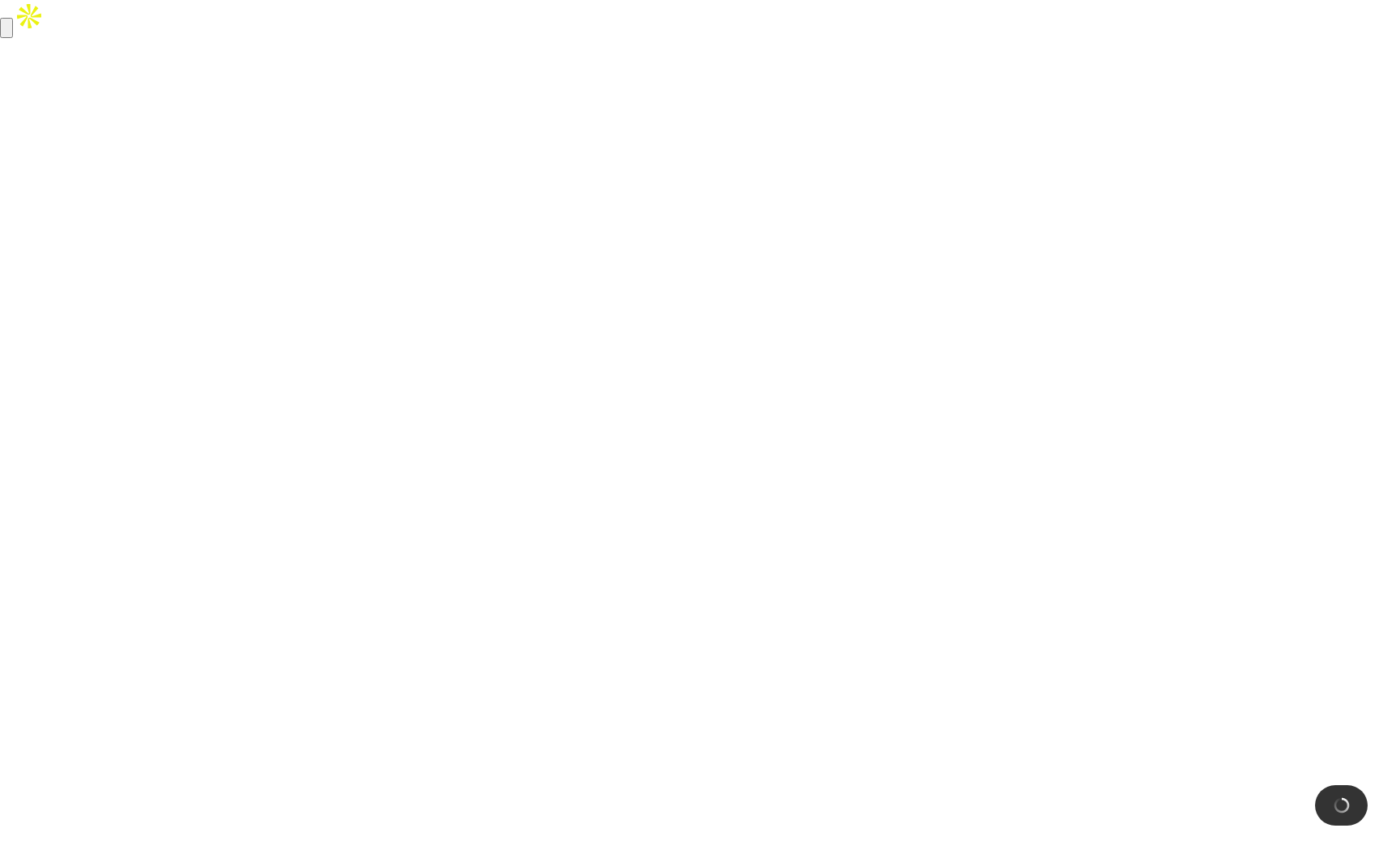
scroll to position [0, 0]
